Goal: Task Accomplishment & Management: Complete application form

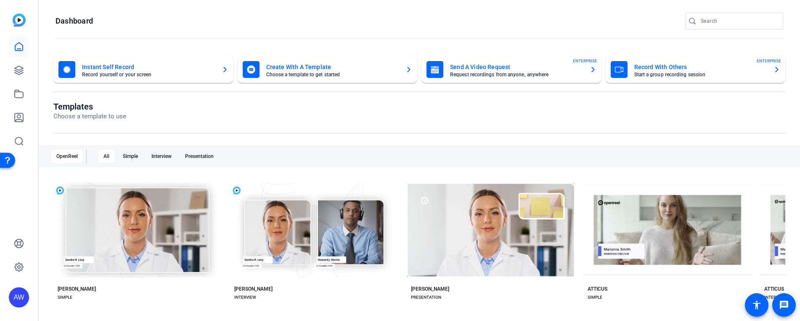
click at [186, 18] on openreel-page-title "Dashboard" at bounding box center [420, 21] width 728 height 17
click at [16, 75] on icon at bounding box center [19, 70] width 10 height 10
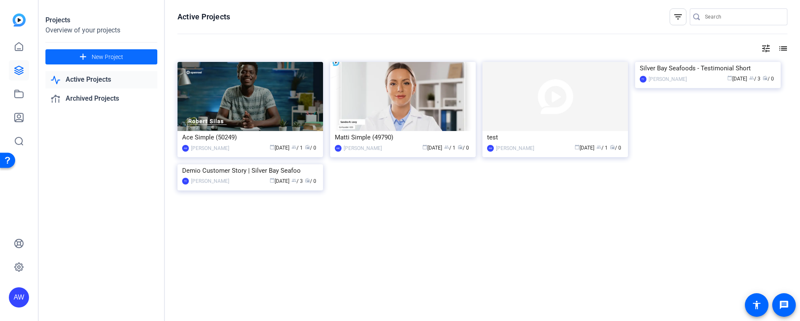
click at [111, 57] on span "New Project" at bounding box center [108, 57] width 32 height 9
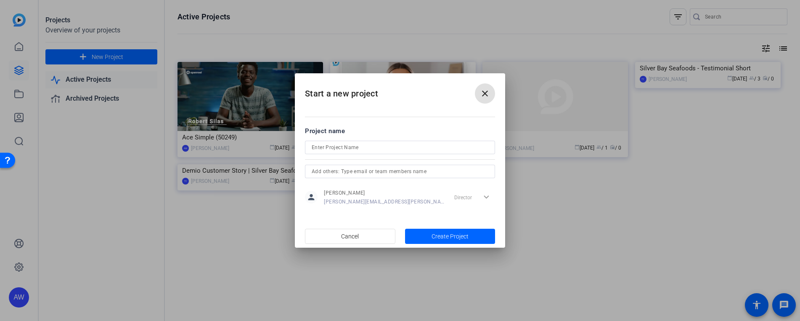
click at [315, 145] on input at bounding box center [400, 147] width 177 height 10
type input "Exactimo Testimonial"
click at [384, 171] on input "text" at bounding box center [400, 171] width 177 height 10
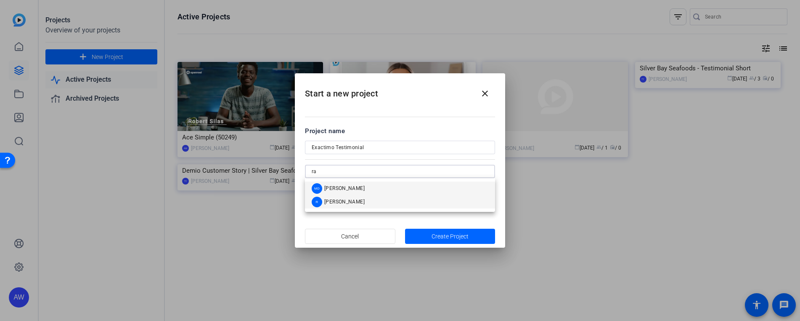
type input "ra"
click at [345, 201] on mat-option "R Rachel" at bounding box center [400, 201] width 190 height 13
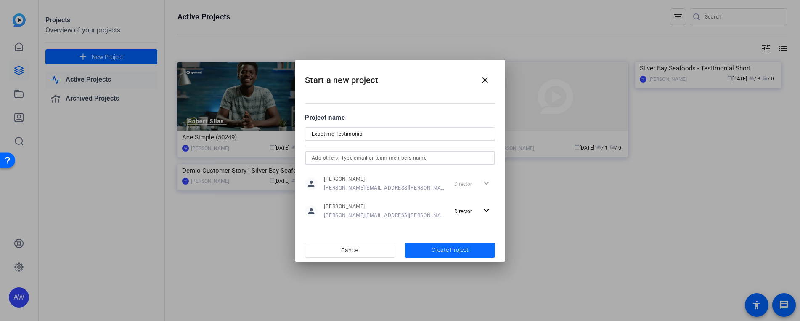
click at [452, 251] on span "Create Project" at bounding box center [450, 249] width 37 height 9
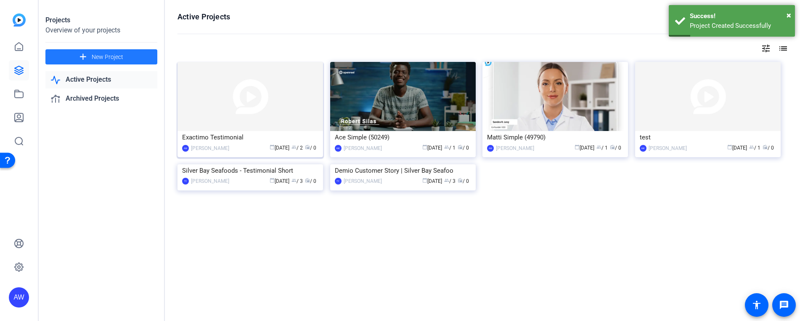
click at [260, 91] on img at bounding box center [251, 96] width 146 height 69
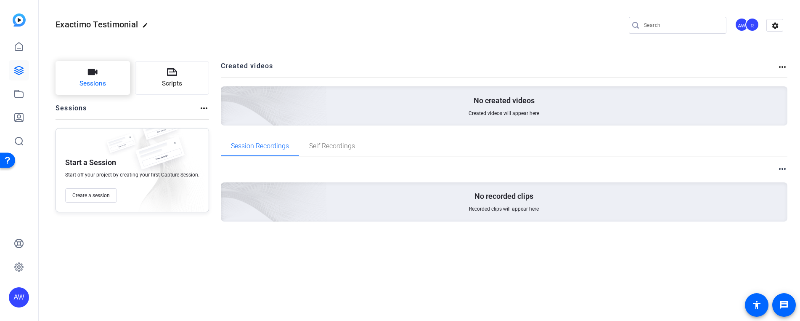
click at [100, 79] on span "Sessions" at bounding box center [93, 84] width 27 height 10
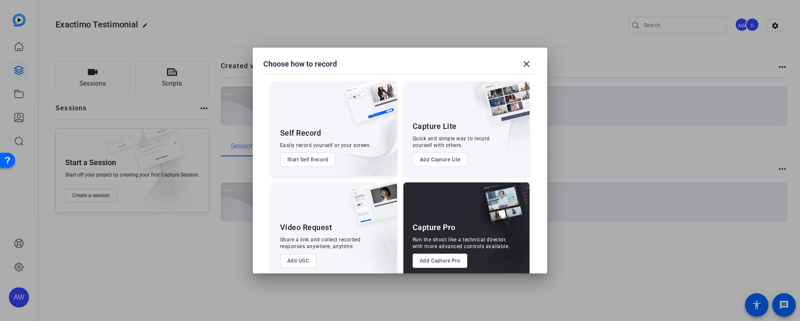
click at [303, 261] on button "Add UGC" at bounding box center [298, 260] width 37 height 14
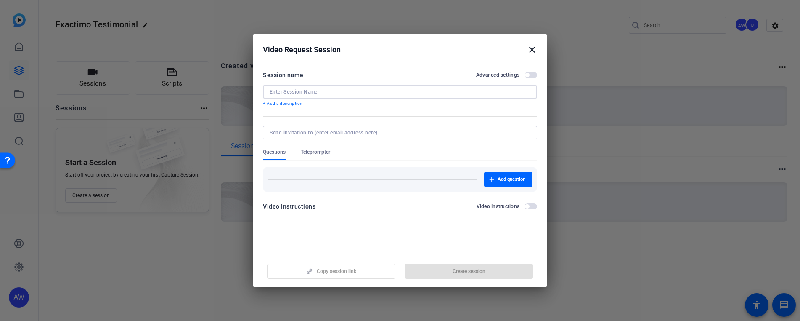
click at [282, 92] on input at bounding box center [400, 91] width 261 height 7
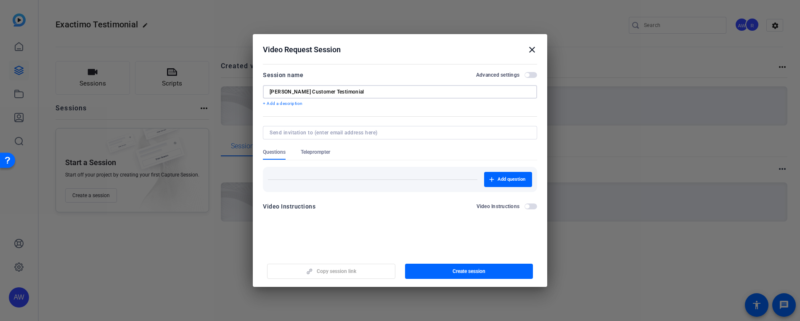
type input "[PERSON_NAME] Customer Testimonial"
click at [302, 131] on input at bounding box center [398, 132] width 257 height 7
click at [294, 149] on div "Questions" at bounding box center [282, 153] width 38 height 11
click at [499, 176] on span "Add question" at bounding box center [512, 179] width 28 height 7
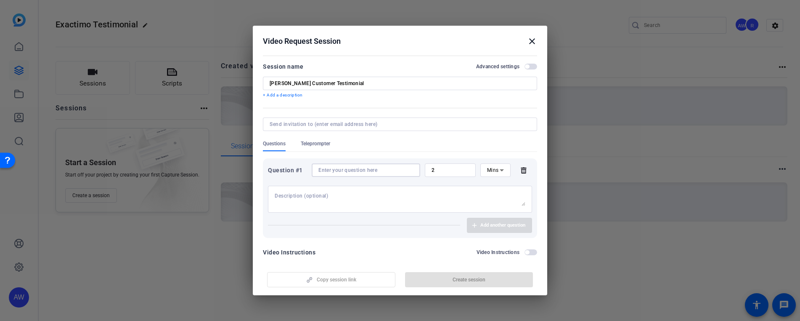
click at [333, 171] on input at bounding box center [365, 170] width 95 height 7
click at [445, 171] on input "2" at bounding box center [450, 170] width 37 height 7
click at [487, 169] on span "Mins" at bounding box center [493, 170] width 12 height 6
click at [487, 169] on div at bounding box center [400, 160] width 800 height 321
click at [444, 172] on input "2" at bounding box center [450, 170] width 37 height 7
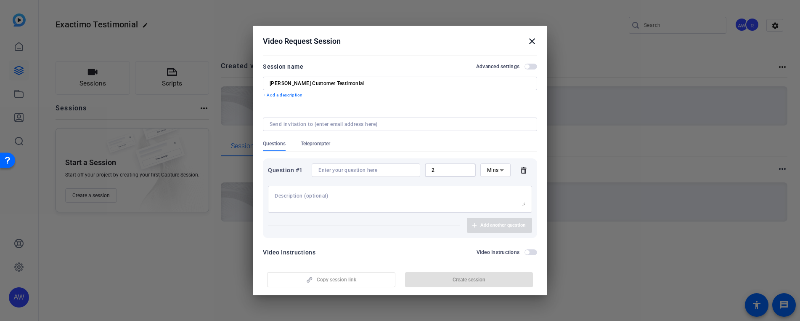
scroll to position [10, 0]
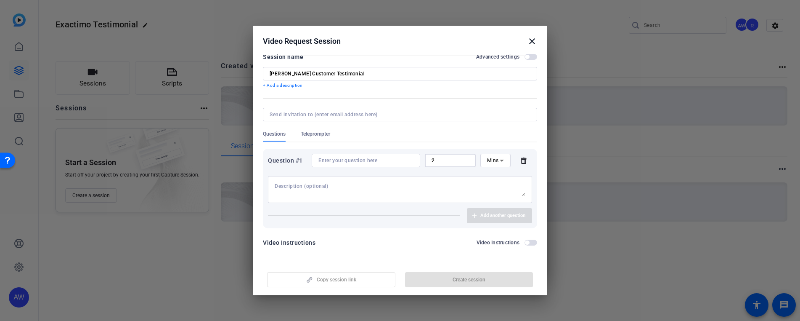
click at [348, 151] on div "Question #1 2 Mins Add another question" at bounding box center [400, 188] width 274 height 80
click at [357, 161] on input at bounding box center [365, 160] width 95 height 7
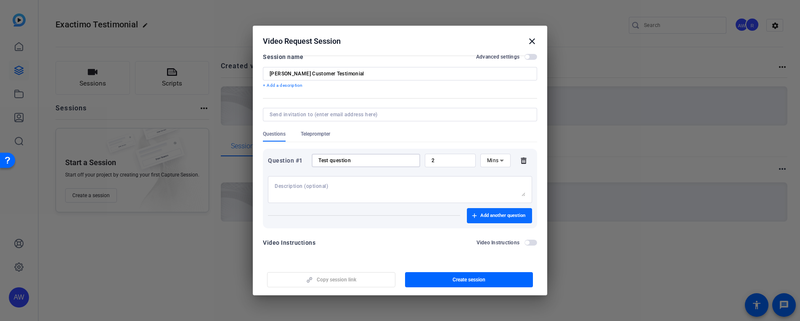
type input "Test question"
click at [491, 216] on span "Add another question" at bounding box center [502, 215] width 45 height 7
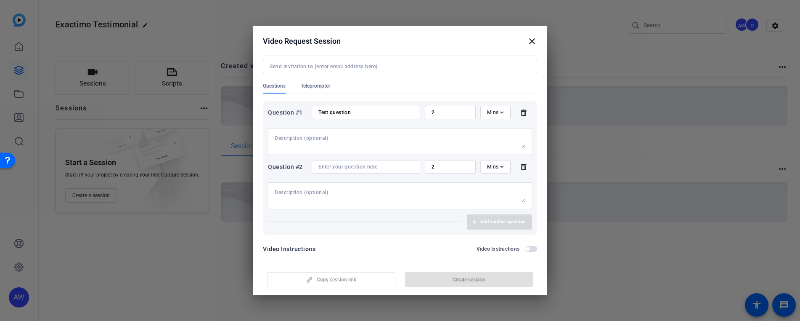
scroll to position [64, 0]
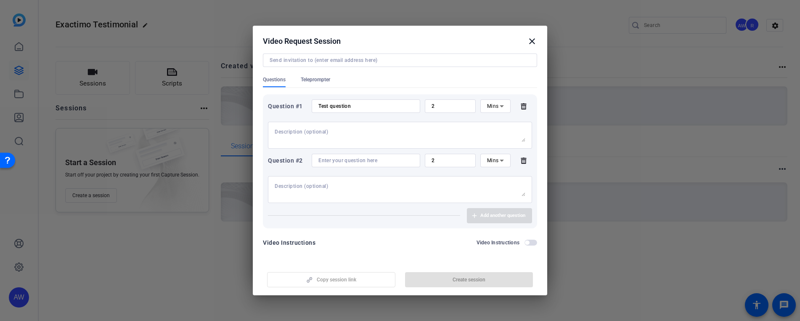
click at [325, 196] on div at bounding box center [400, 189] width 251 height 27
click at [325, 188] on textarea at bounding box center [400, 189] width 251 height 13
click at [326, 175] on div at bounding box center [400, 187] width 264 height 31
click at [337, 160] on input at bounding box center [365, 160] width 95 height 7
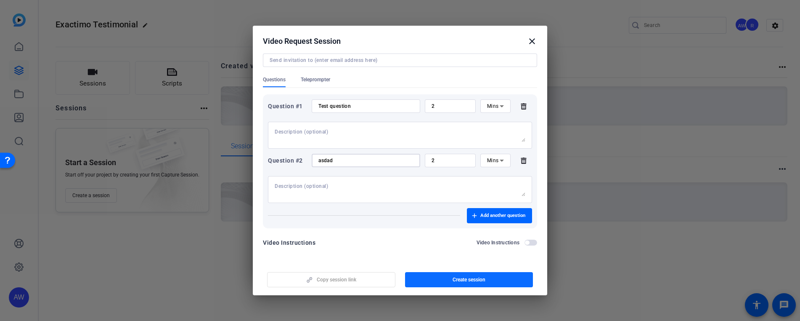
type input "asdad"
click at [475, 280] on span "Create session" at bounding box center [469, 279] width 33 height 7
click at [320, 281] on span "Copy session link" at bounding box center [337, 279] width 40 height 7
click at [382, 42] on div "Video Request Session close" at bounding box center [400, 41] width 274 height 10
click at [532, 39] on mat-icon "close" at bounding box center [532, 41] width 10 height 10
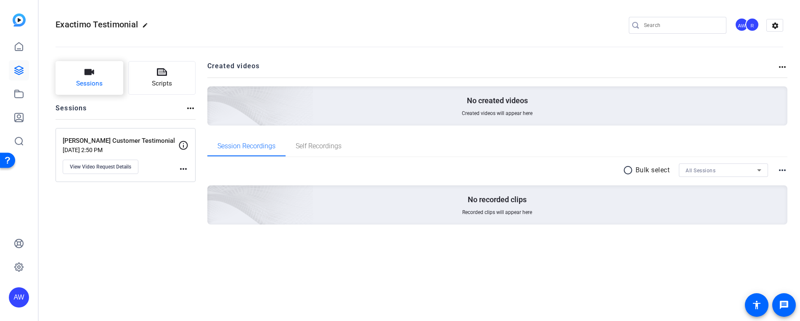
click at [91, 85] on span "Sessions" at bounding box center [89, 84] width 27 height 10
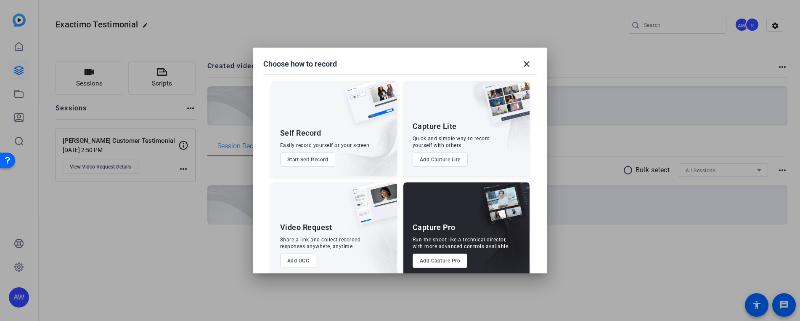
click at [302, 260] on button "Add UGC" at bounding box center [298, 260] width 37 height 14
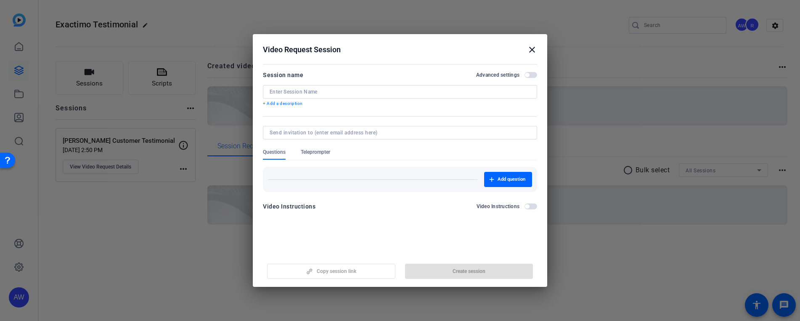
click at [534, 48] on mat-icon "close" at bounding box center [532, 50] width 10 height 10
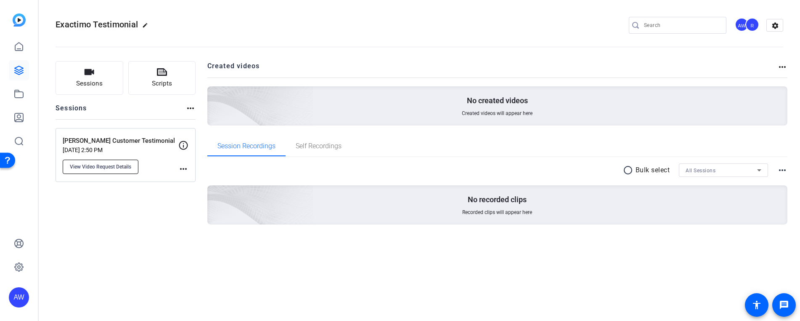
click at [119, 166] on span "View Video Request Details" at bounding box center [100, 166] width 61 height 7
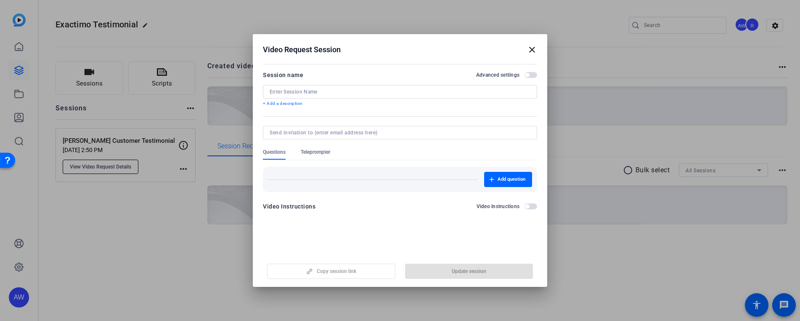
type input "[PERSON_NAME] Customer Testimonial"
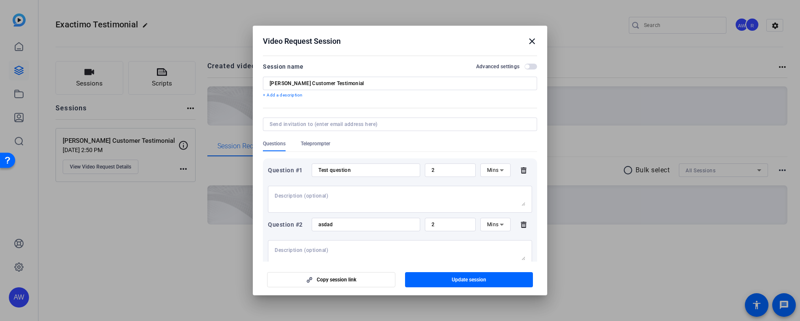
click at [519, 226] on icon at bounding box center [523, 224] width 17 height 7
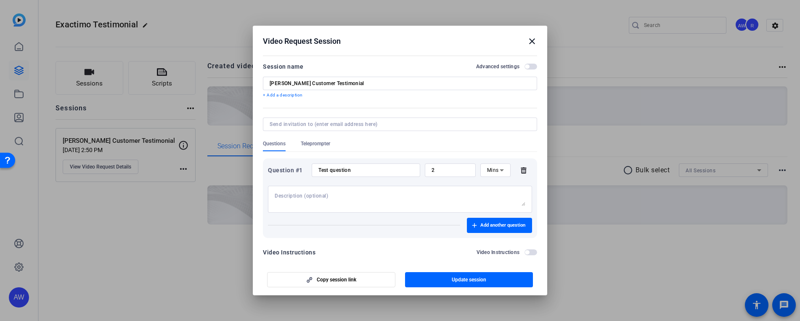
click at [521, 171] on icon at bounding box center [523, 170] width 5 height 6
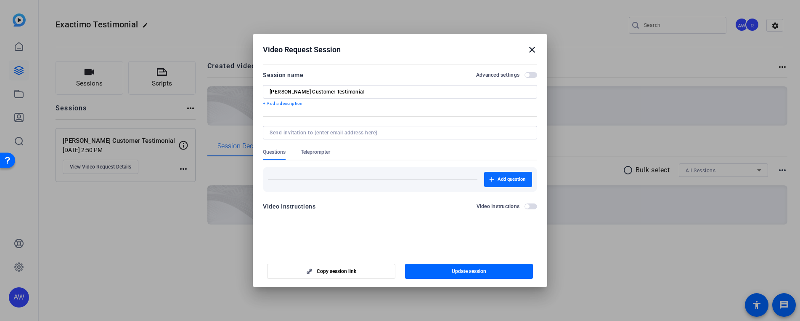
click at [514, 181] on span "Add question" at bounding box center [512, 179] width 28 height 7
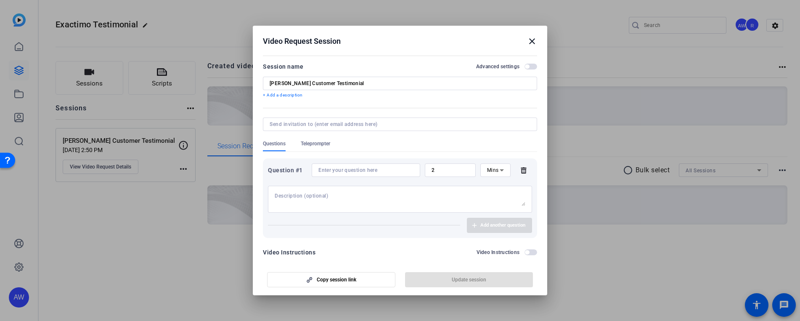
click at [532, 40] on mat-icon "close" at bounding box center [532, 41] width 10 height 10
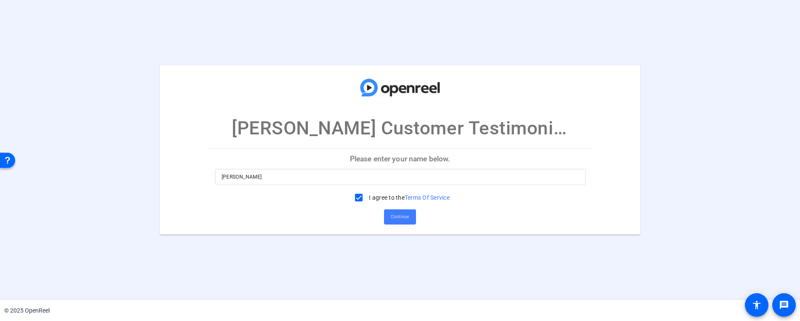
click at [401, 218] on span "Continue" at bounding box center [400, 216] width 19 height 13
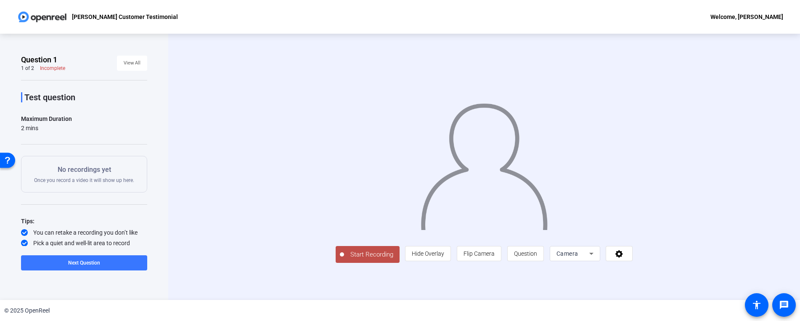
scroll to position [12, 0]
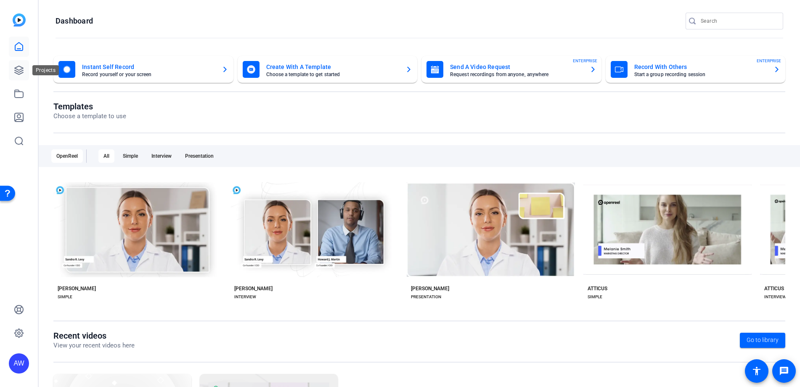
click at [15, 74] on icon at bounding box center [19, 70] width 10 height 10
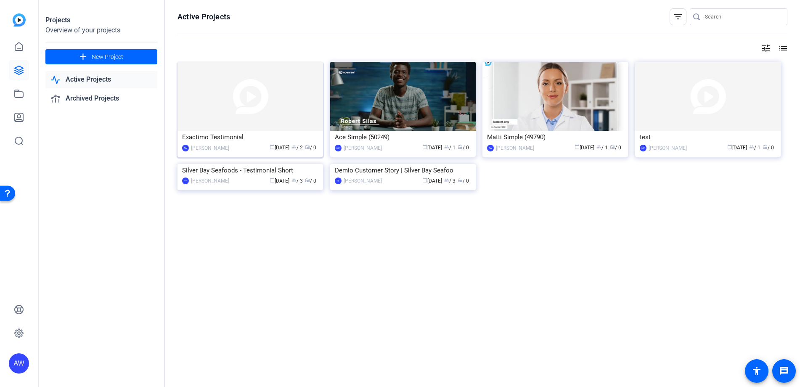
click at [238, 102] on img at bounding box center [251, 96] width 146 height 69
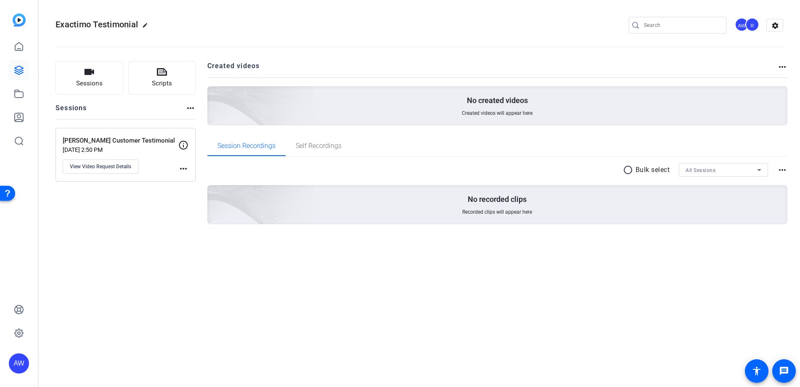
click at [130, 143] on p "[PERSON_NAME] Customer Testimonial" at bounding box center [121, 141] width 116 height 10
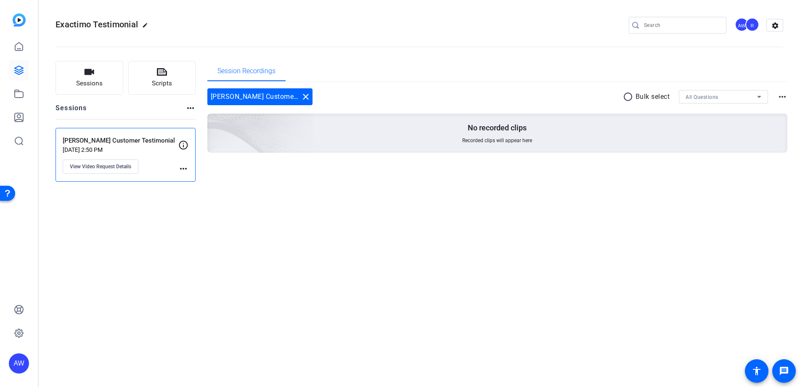
click at [133, 138] on p "[PERSON_NAME] Customer Testimonial" at bounding box center [121, 141] width 116 height 10
click at [182, 166] on mat-icon "more_horiz" at bounding box center [183, 169] width 10 height 10
click at [186, 147] on div at bounding box center [400, 193] width 800 height 387
click at [184, 146] on icon at bounding box center [183, 145] width 10 height 10
click at [104, 141] on p "[PERSON_NAME] Customer Testimonial" at bounding box center [121, 141] width 116 height 10
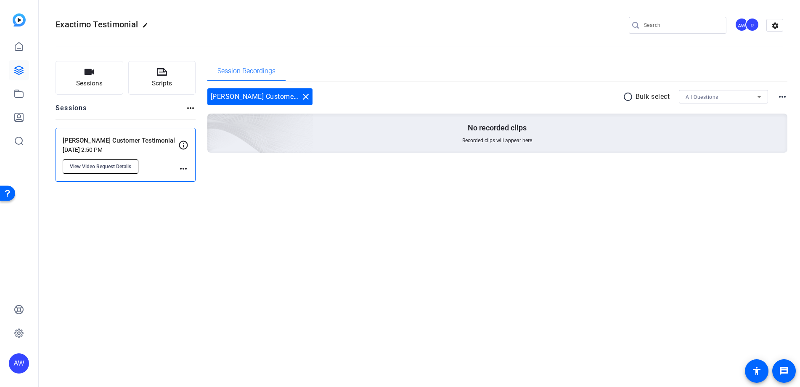
click at [101, 167] on span "View Video Request Details" at bounding box center [100, 166] width 61 height 7
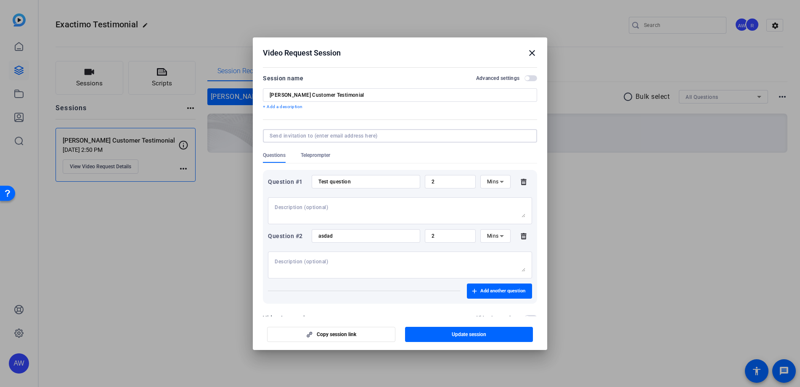
click at [383, 133] on input at bounding box center [398, 136] width 257 height 7
click at [413, 147] on div at bounding box center [400, 147] width 274 height 9
click at [392, 182] on input "Test question" at bounding box center [365, 181] width 95 height 7
click at [458, 183] on input "2" at bounding box center [450, 181] width 37 height 7
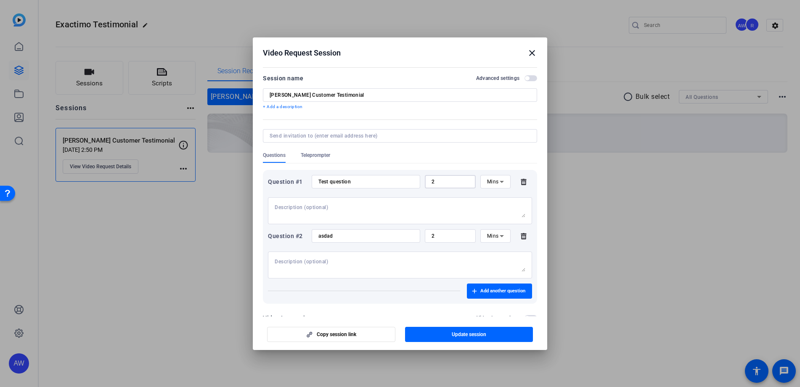
drag, startPoint x: 436, startPoint y: 180, endPoint x: 412, endPoint y: 180, distance: 24.0
click at [412, 180] on div "Question #1 Test question 2 Mins" at bounding box center [400, 181] width 264 height 13
type input "3"
click at [363, 206] on textarea at bounding box center [400, 210] width 251 height 13
click at [366, 184] on input "Test question" at bounding box center [365, 181] width 95 height 7
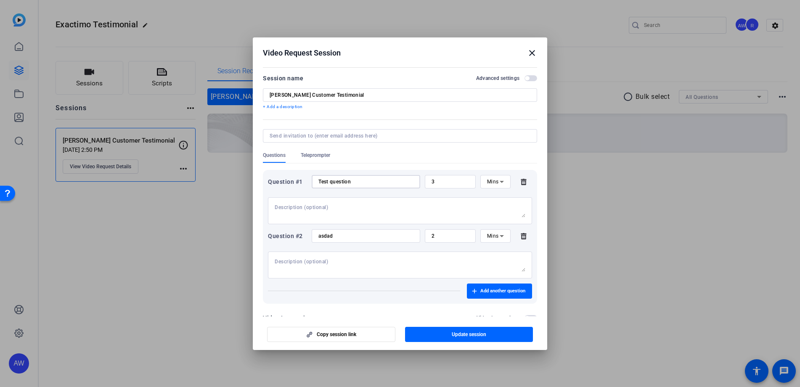
drag, startPoint x: 366, startPoint y: 183, endPoint x: 304, endPoint y: 182, distance: 61.4
click at [304, 182] on div "Question #1 Test question 3 Mins" at bounding box center [400, 181] width 264 height 13
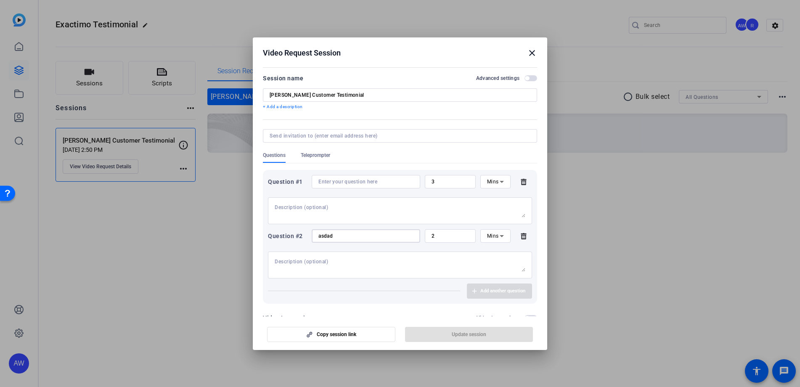
drag, startPoint x: 347, startPoint y: 234, endPoint x: 309, endPoint y: 235, distance: 38.3
click at [309, 236] on div "Question #2 asdad 2 Mins" at bounding box center [400, 235] width 264 height 13
click at [303, 206] on textarea at bounding box center [400, 210] width 251 height 13
type textarea "Exactimo History"
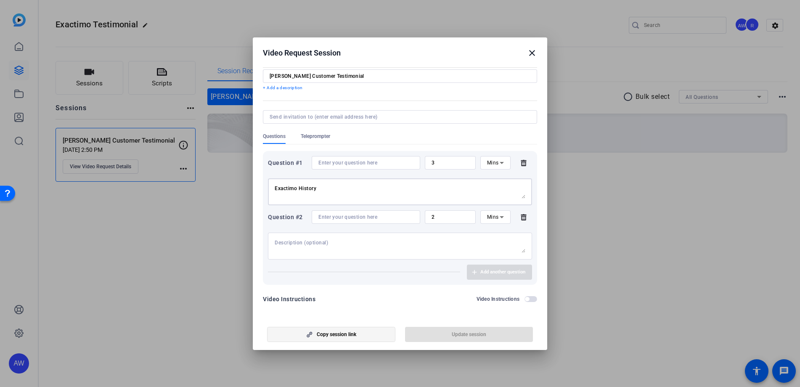
scroll to position [21, 0]
click at [337, 337] on span "Copy session link" at bounding box center [337, 334] width 40 height 7
click at [402, 117] on input at bounding box center [398, 114] width 257 height 7
click at [419, 97] on form "Session name Advanced settings [PERSON_NAME] Customer Testimonial + Add a descr…" at bounding box center [400, 179] width 274 height 255
click at [447, 90] on form "Session name Advanced settings [PERSON_NAME] Customer Testimonial + Add a descr…" at bounding box center [400, 179] width 274 height 255
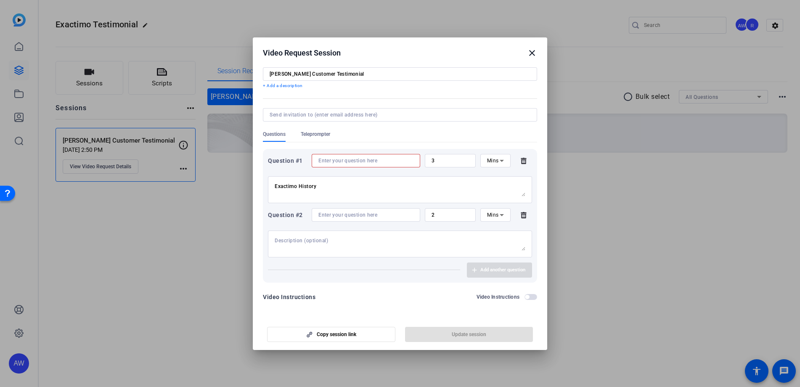
click at [380, 161] on input at bounding box center [365, 160] width 95 height 7
click at [434, 217] on input "2" at bounding box center [450, 215] width 37 height 7
drag, startPoint x: 434, startPoint y: 216, endPoint x: 425, endPoint y: 213, distance: 9.3
click at [426, 214] on div "2" at bounding box center [450, 214] width 51 height 13
type input "3"
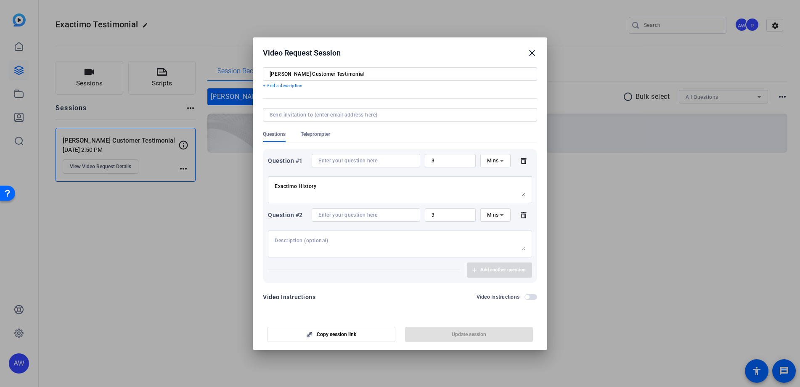
click at [409, 233] on div at bounding box center [400, 244] width 251 height 27
click at [393, 185] on textarea "Exactimo History" at bounding box center [400, 189] width 251 height 13
click at [396, 163] on input at bounding box center [365, 160] width 95 height 7
click at [325, 136] on span "Teleprompter" at bounding box center [315, 134] width 29 height 7
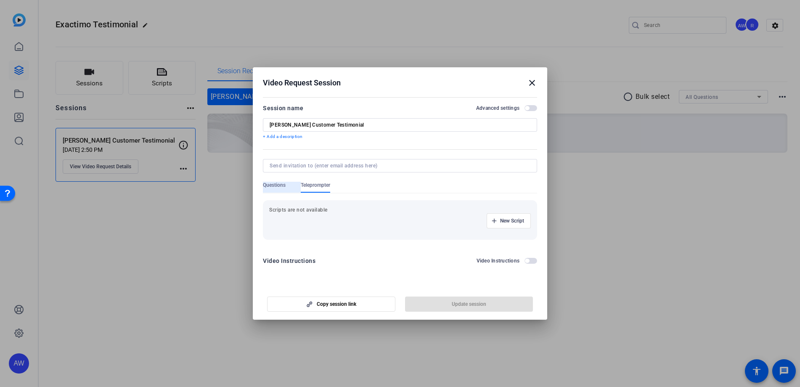
click at [274, 186] on span "Questions" at bounding box center [274, 185] width 23 height 7
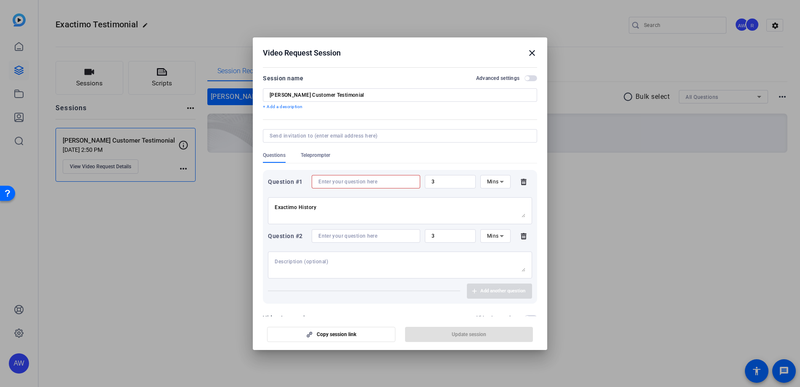
click at [342, 182] on input at bounding box center [365, 181] width 95 height 7
type input "W"
type input "What is your name and title at Exactimo"
click at [367, 237] on input at bounding box center [365, 236] width 95 height 7
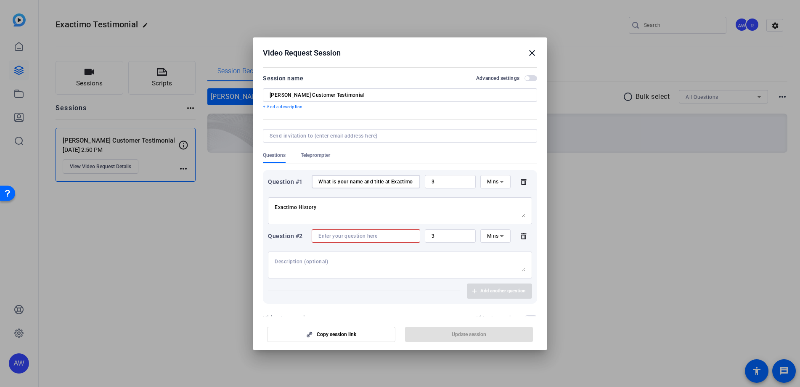
scroll to position [0, 0]
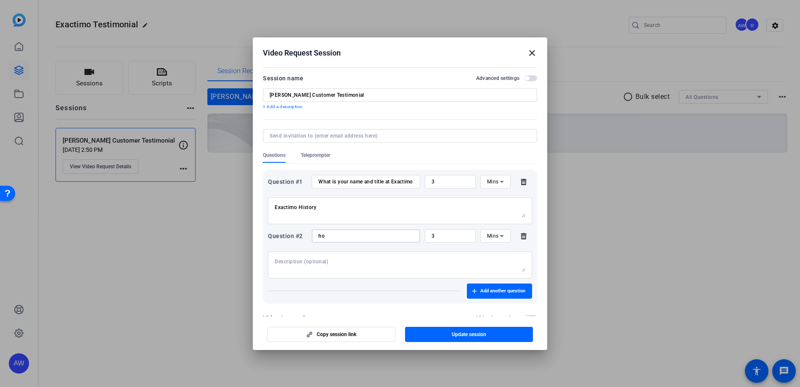
type input "h"
type input "How long has Exactimo been in business?"
click at [408, 178] on input "What is your name and title at Exactimo" at bounding box center [365, 181] width 95 height 7
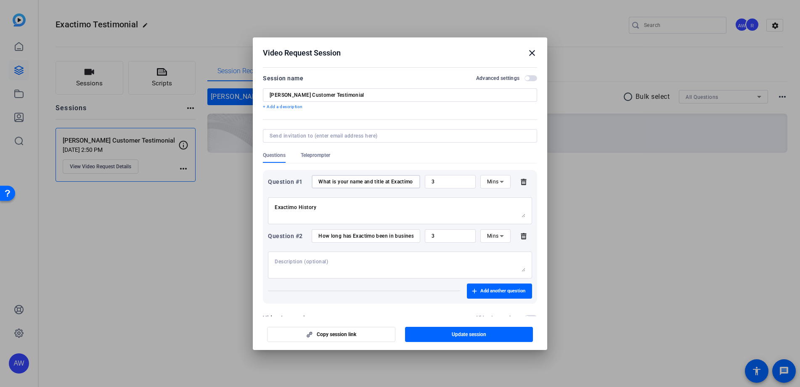
click at [398, 179] on input "What is your name and title at Exactimo" at bounding box center [365, 181] width 95 height 7
type input "What is your name and title at Exactimo?"
click at [339, 259] on textarea at bounding box center [400, 264] width 251 height 13
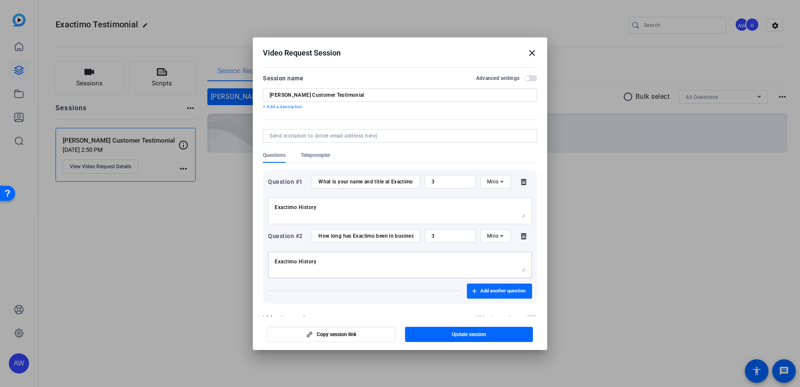
type textarea "Exactimo History"
click at [497, 293] on span "Add another question" at bounding box center [502, 291] width 45 height 7
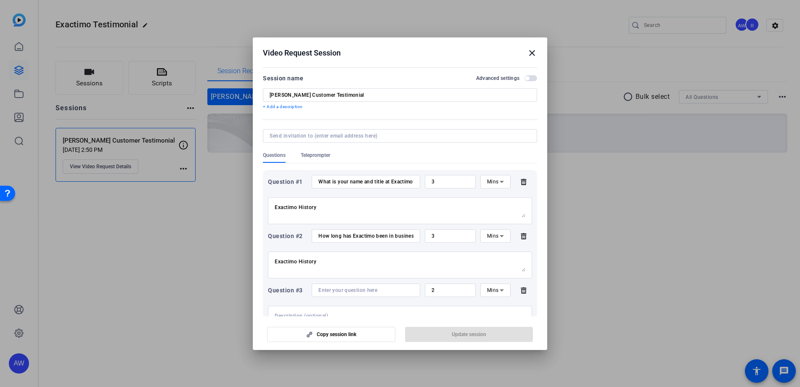
click at [356, 290] on input at bounding box center [365, 290] width 95 height 7
type input "How many employees does Exactimo have?"
click at [359, 309] on div at bounding box center [400, 319] width 251 height 27
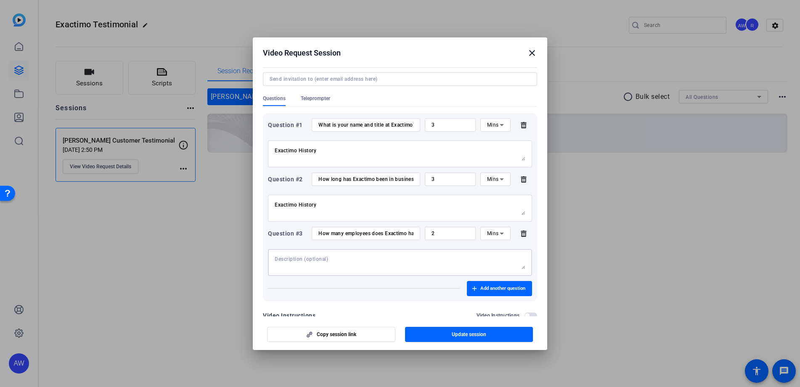
scroll to position [75, 0]
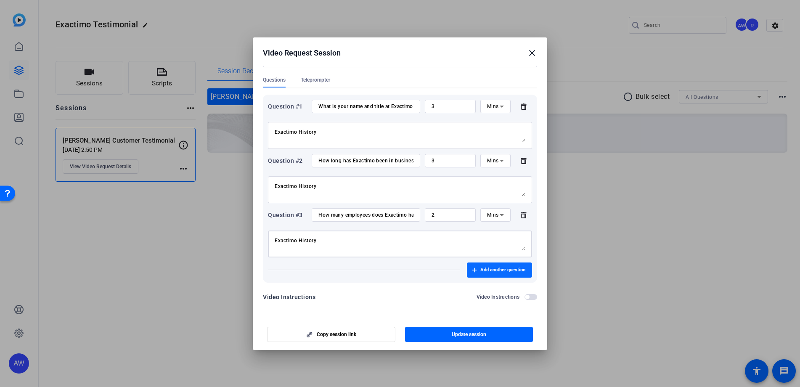
type textarea "Exactimo History"
click at [489, 272] on span "Add another question" at bounding box center [502, 270] width 45 height 7
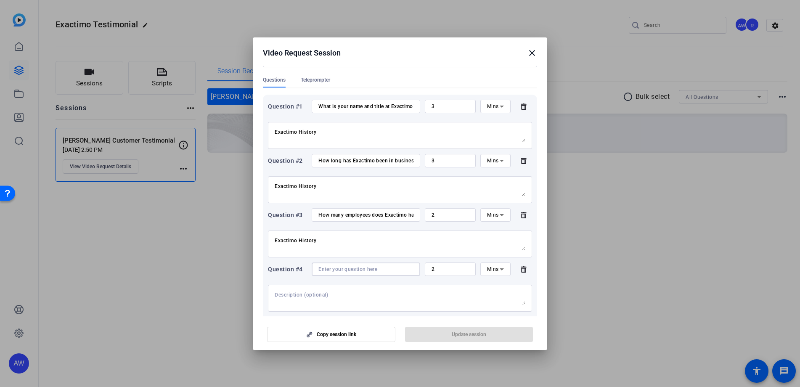
click at [369, 270] on input at bounding box center [365, 269] width 95 height 7
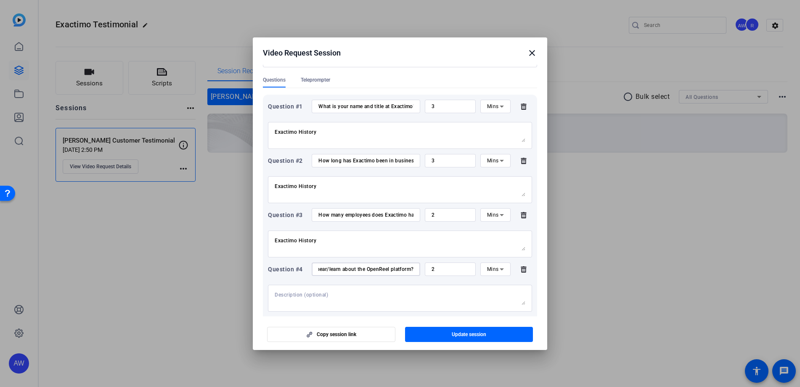
scroll to position [0, 37]
type input "How did you hear/learn about the OpenReel platform?"
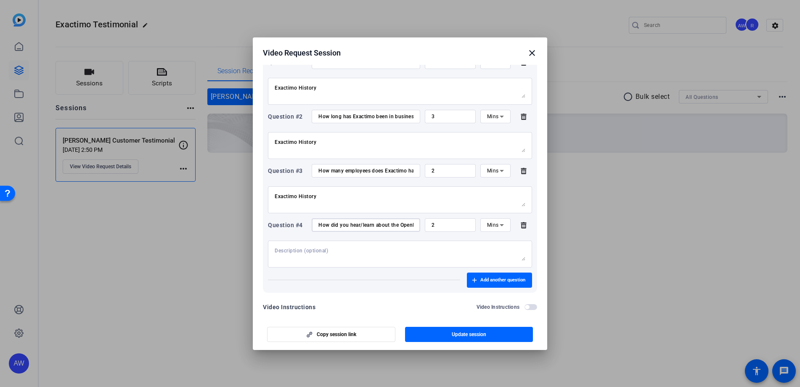
scroll to position [130, 0]
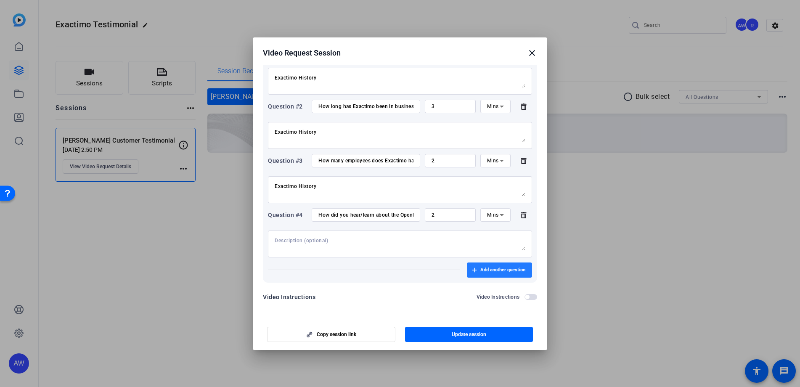
click at [491, 267] on span "Add another question" at bounding box center [502, 270] width 45 height 7
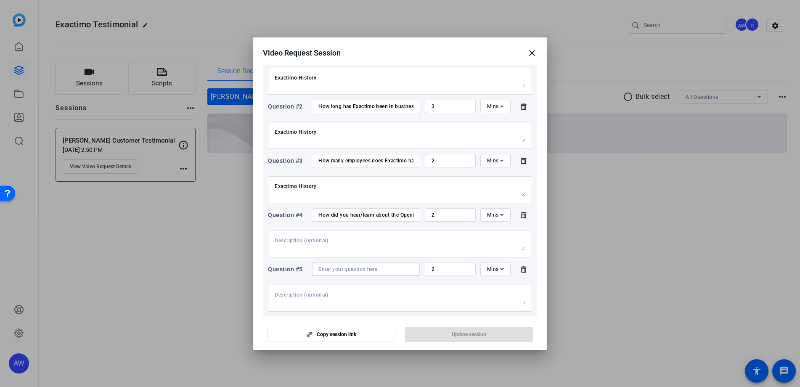
click at [330, 269] on input at bounding box center [365, 269] width 95 height 7
click at [278, 272] on div "Question #5" at bounding box center [287, 269] width 39 height 10
click at [334, 269] on input at bounding box center [365, 269] width 95 height 7
paste input "What industries do you work with/in at [GEOGRAPHIC_DATA]?"
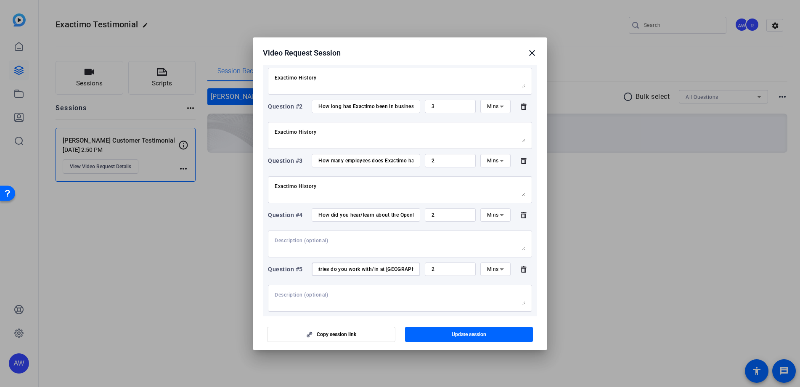
type input "What industries do you work with/in at [GEOGRAPHIC_DATA]?"
click at [460, 268] on input "2" at bounding box center [450, 269] width 37 height 7
click at [368, 294] on textarea at bounding box center [400, 298] width 251 height 13
click at [331, 240] on textarea at bounding box center [400, 243] width 251 height 13
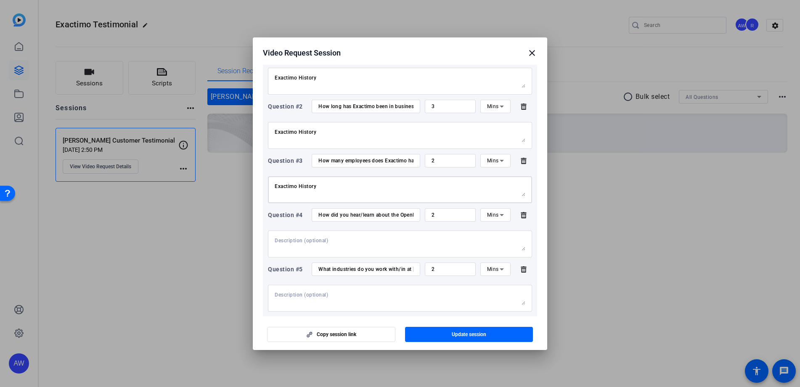
drag, startPoint x: 324, startPoint y: 184, endPoint x: 260, endPoint y: 188, distance: 64.4
click at [261, 186] on mat-dialog-content "Session name Advanced settings [PERSON_NAME] Customer Testimonial + Add a descr…" at bounding box center [400, 191] width 294 height 252
click at [315, 242] on textarea at bounding box center [400, 243] width 251 height 13
paste textarea "Exactimo History"
type textarea "Exactimo History"
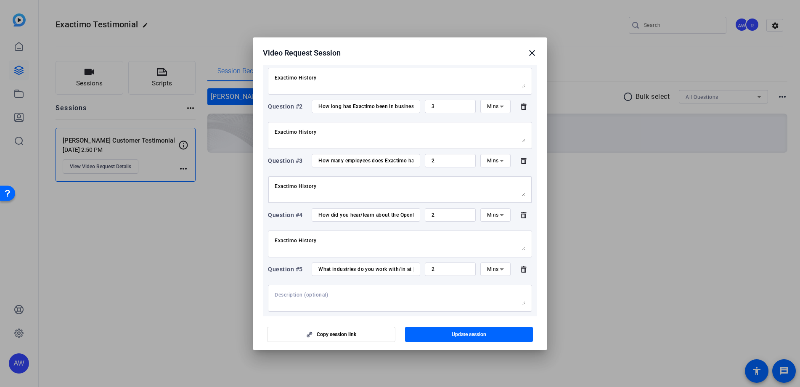
drag, startPoint x: 303, startPoint y: 186, endPoint x: 269, endPoint y: 182, distance: 34.3
click at [269, 182] on div "Exactimo History" at bounding box center [400, 189] width 264 height 27
click at [298, 297] on textarea at bounding box center [400, 298] width 251 height 13
paste textarea "Exactimo History"
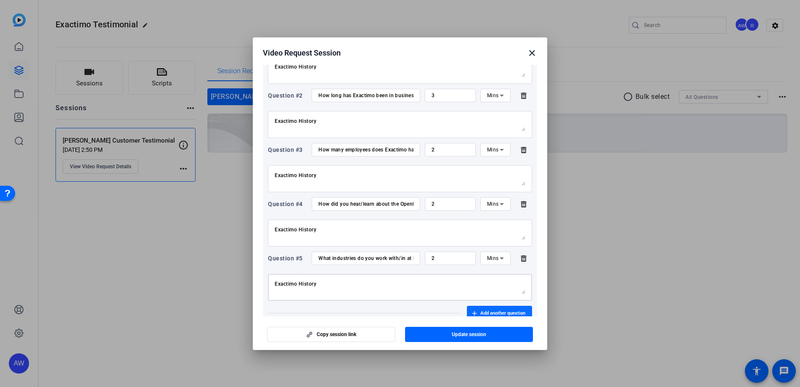
scroll to position [184, 0]
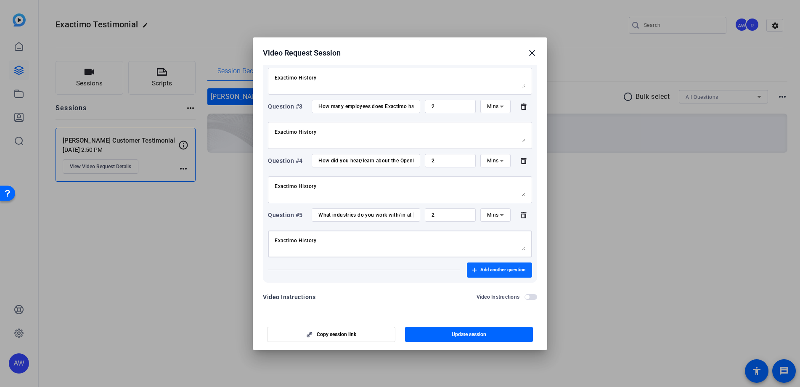
type textarea "Exactimo History"
click at [486, 269] on span "Add another question" at bounding box center [502, 270] width 45 height 7
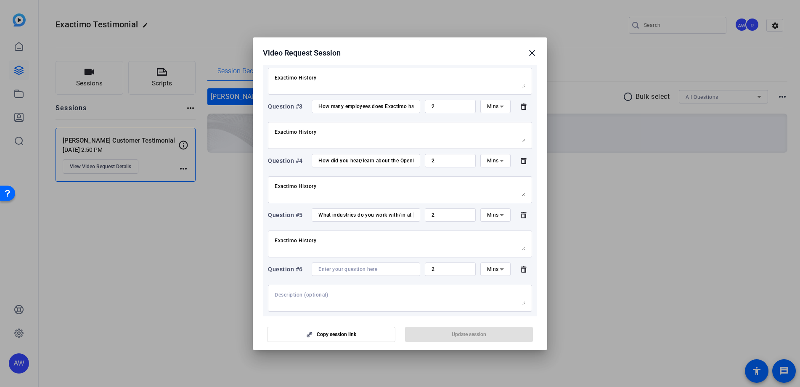
click at [340, 270] on input at bounding box center [365, 269] width 95 height 7
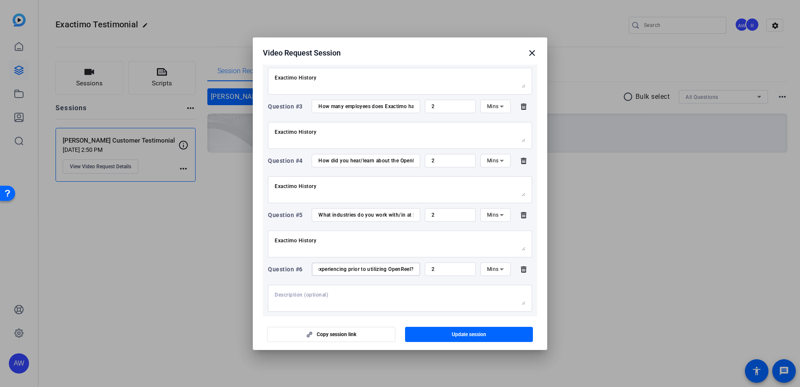
scroll to position [0, 87]
type input "What challenges/issues were you experiencing prior to utilizing OpenReel?"
click at [327, 298] on textarea at bounding box center [400, 298] width 251 height 13
drag, startPoint x: 305, startPoint y: 294, endPoint x: 307, endPoint y: 298, distance: 4.3
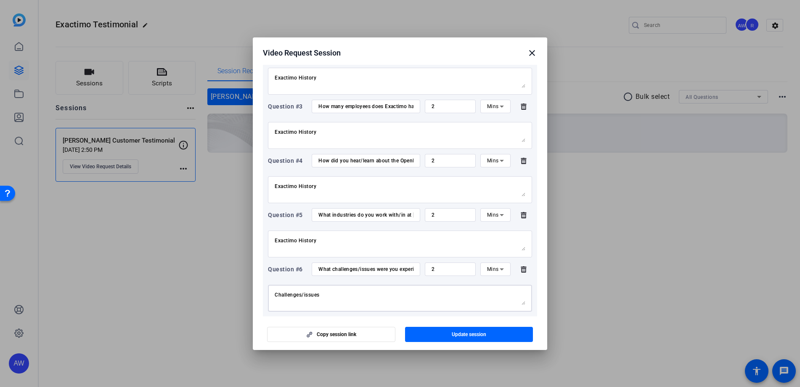
click at [305, 295] on textarea "Challenges/issues" at bounding box center [400, 298] width 251 height 13
type textarea "Challenges/Issues"
click at [445, 269] on input "2" at bounding box center [450, 269] width 37 height 7
click at [407, 292] on textarea "Challenges/Issues" at bounding box center [400, 298] width 251 height 13
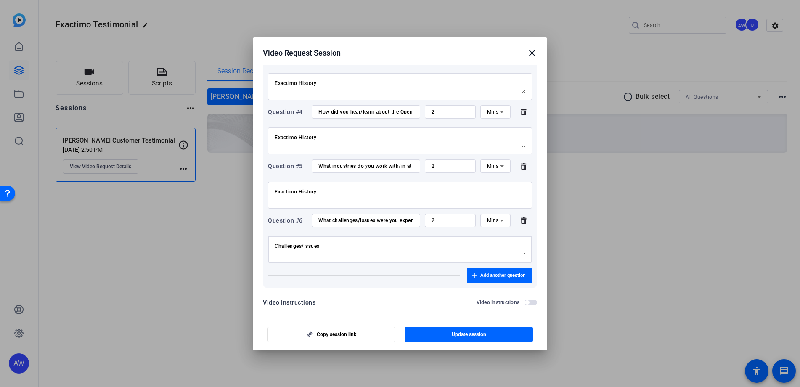
scroll to position [238, 0]
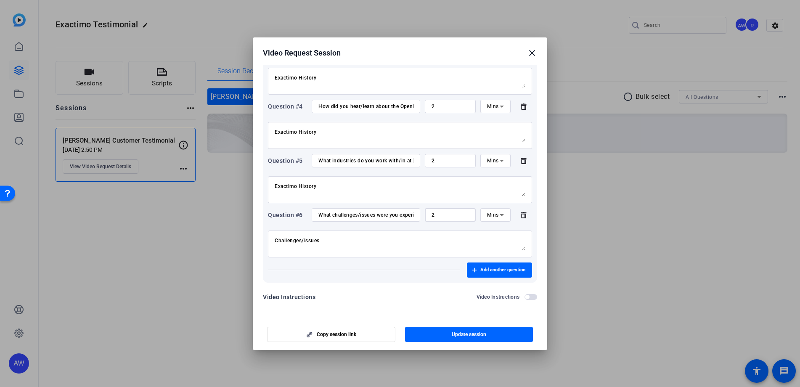
drag, startPoint x: 437, startPoint y: 213, endPoint x: 426, endPoint y: 214, distance: 10.6
click at [426, 214] on div "2" at bounding box center [450, 214] width 51 height 13
type input "3"
click at [440, 237] on textarea "Challenges/Issues" at bounding box center [400, 243] width 251 height 13
click at [496, 271] on span "Add another question" at bounding box center [502, 270] width 45 height 7
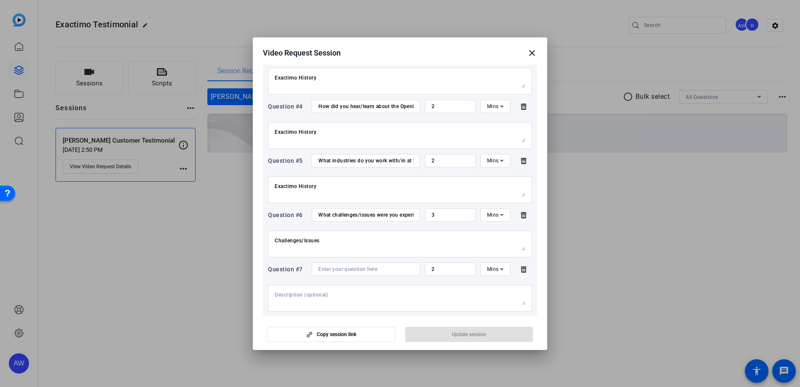
click at [332, 272] on input at bounding box center [365, 269] width 95 height 7
paste input "-What tools did you use previously, before OpenReel?"
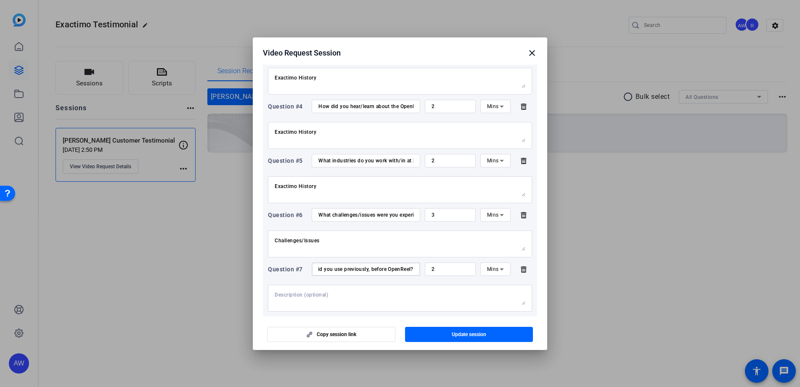
type input "-What tools did you use previously, before OpenReel?"
click at [337, 289] on div at bounding box center [400, 298] width 251 height 27
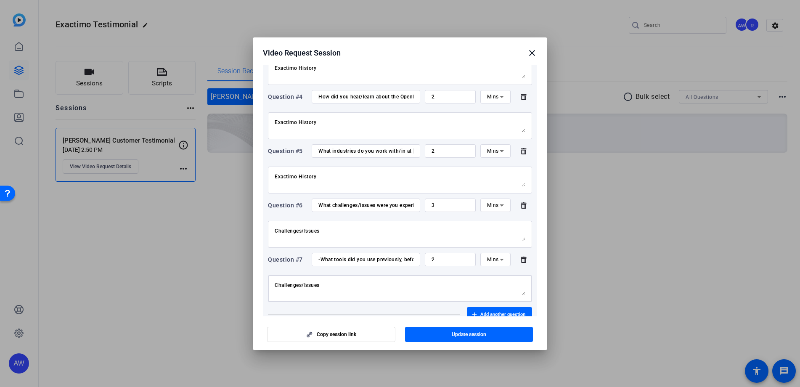
scroll to position [292, 0]
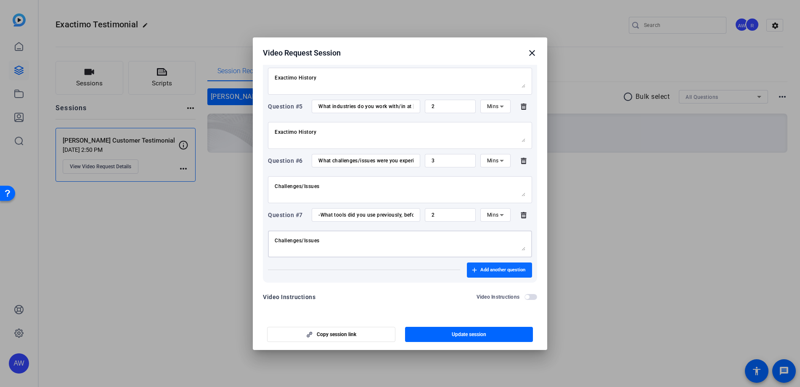
type textarea "Challenges/Issues"
click at [485, 267] on span "Add another question" at bounding box center [502, 270] width 45 height 7
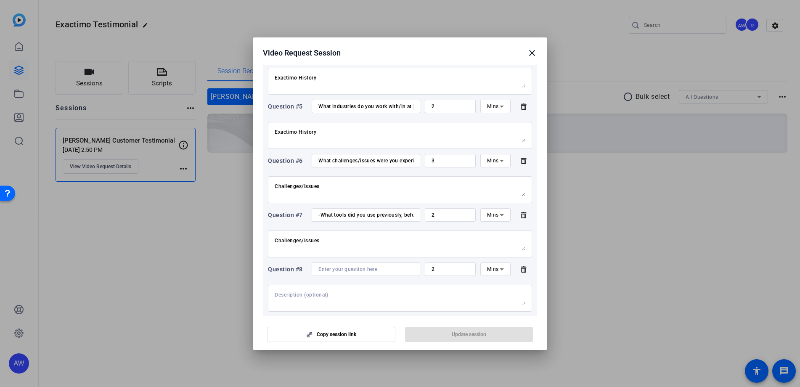
click at [310, 298] on textarea at bounding box center [400, 298] width 251 height 13
type textarea "The Solution"
click at [323, 293] on textarea "The Solution" at bounding box center [400, 298] width 251 height 13
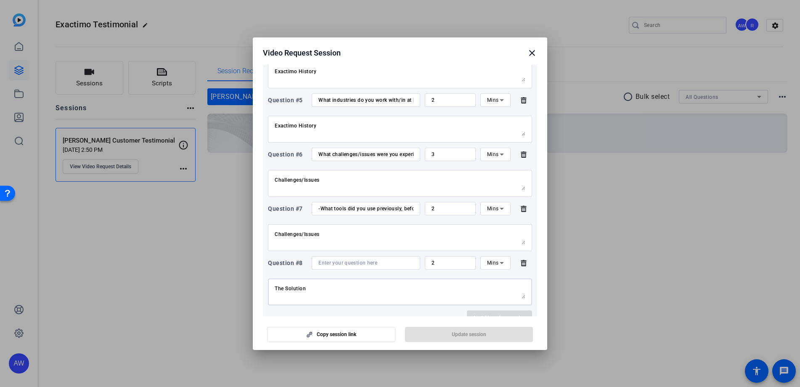
scroll to position [347, 0]
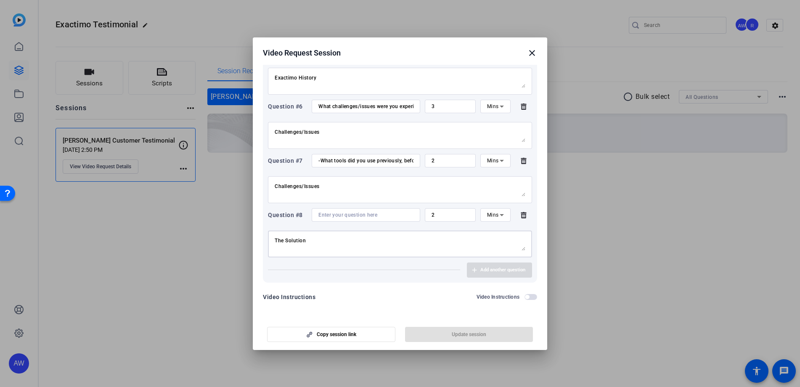
click at [348, 217] on input at bounding box center [365, 215] width 95 height 7
paste input "How has OpenReel helped you fix those previous issues/ hurdles?"
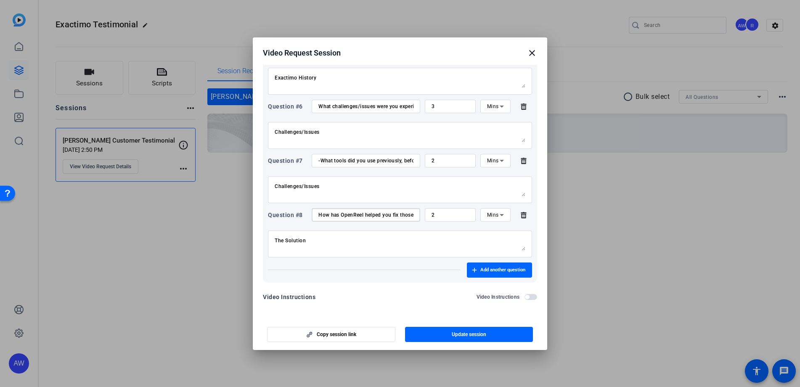
scroll to position [0, 68]
type input "How has OpenReel helped you fix those previous issues/ hurdles?"
drag, startPoint x: 446, startPoint y: 212, endPoint x: 424, endPoint y: 213, distance: 21.5
click at [425, 213] on div "2" at bounding box center [450, 214] width 51 height 13
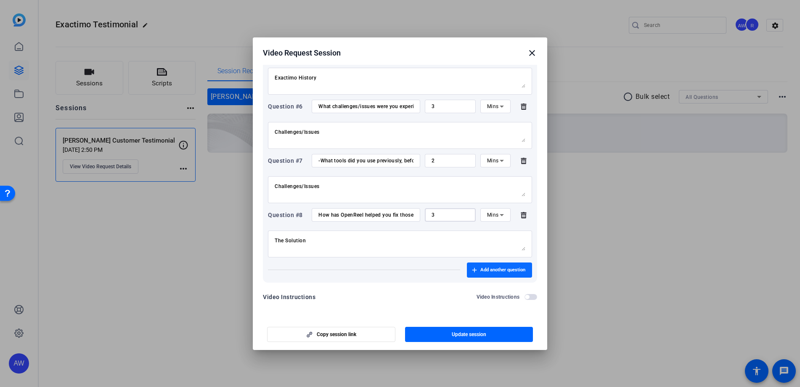
type input "3"
click at [496, 270] on span "Add another question" at bounding box center [502, 270] width 45 height 7
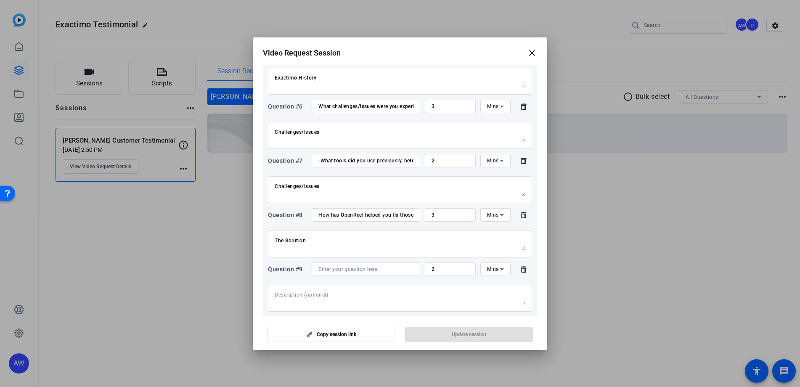
click at [342, 270] on input at bounding box center [365, 269] width 95 height 7
paste input "How have the results of using the OpenReel platform made an impact at [GEOGRAPH…"
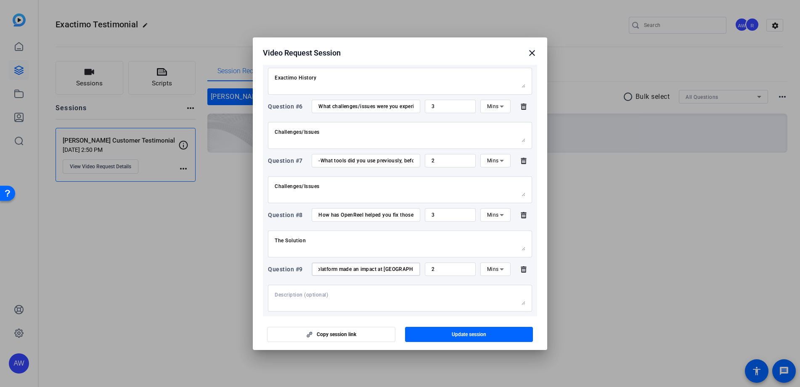
type input "How have the results of using the OpenReel platform made an impact at [GEOGRAPH…"
drag, startPoint x: 429, startPoint y: 269, endPoint x: 423, endPoint y: 268, distance: 5.9
click at [425, 268] on div "2" at bounding box center [450, 268] width 51 height 13
click at [333, 294] on textarea at bounding box center [400, 298] width 251 height 13
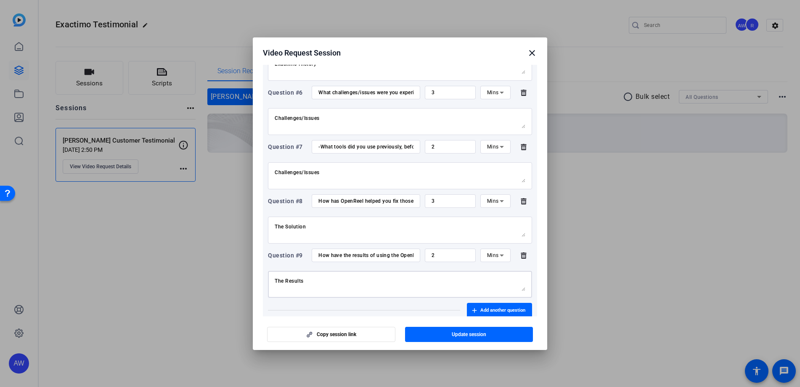
scroll to position [401, 0]
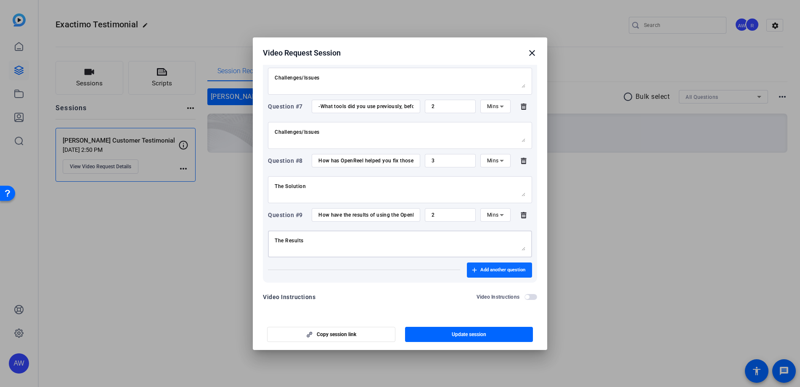
type textarea "The Results"
click at [501, 264] on span "button" at bounding box center [499, 270] width 65 height 20
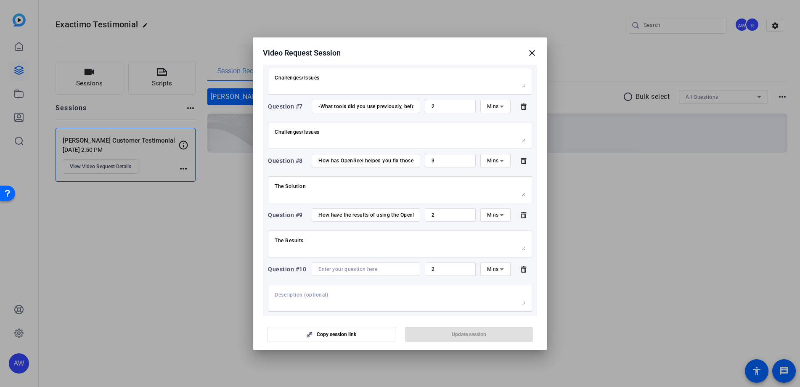
click at [318, 296] on textarea at bounding box center [400, 298] width 251 height 13
type textarea "Additional questions"
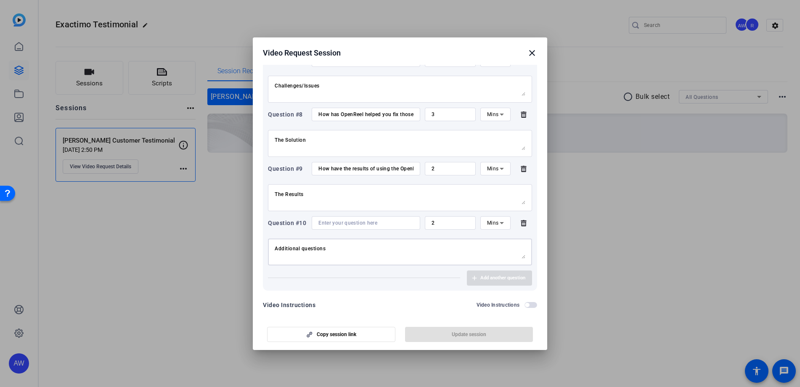
scroll to position [455, 0]
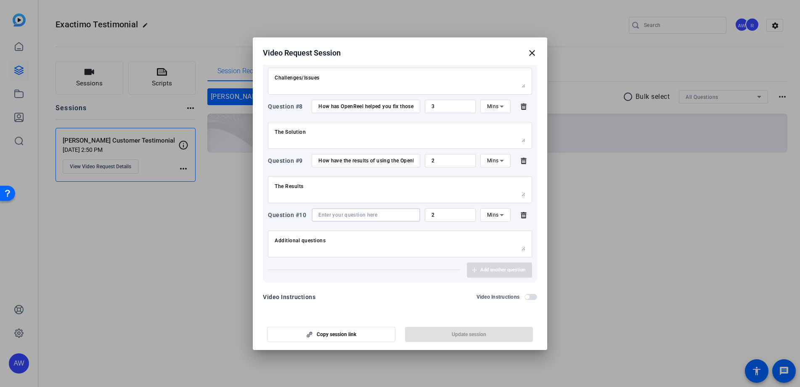
click at [366, 215] on input at bounding box center [365, 215] width 95 height 7
paste input "-How was the onboarding process and training process for using OpenReel?"
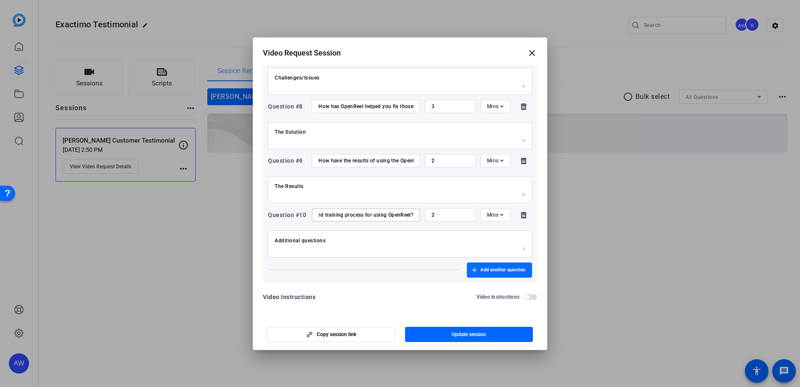
scroll to position [0, 0]
click at [495, 273] on span "button" at bounding box center [499, 270] width 65 height 20
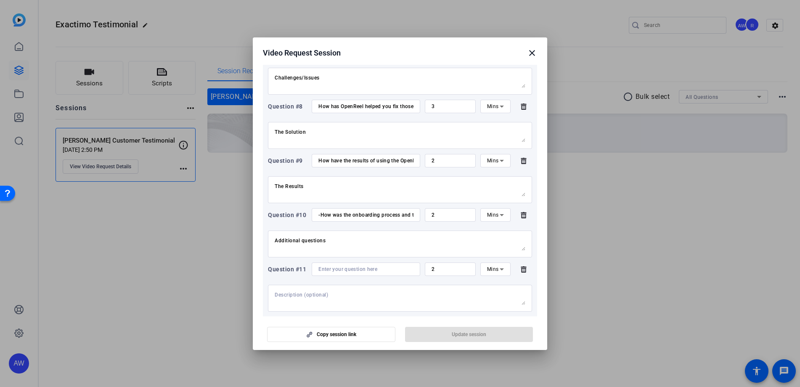
click at [321, 215] on input "-How was the onboarding process and training process for using OpenReel?" at bounding box center [365, 215] width 95 height 7
type input "How was the onboarding process and training process for using OpenReel?"
click at [336, 267] on input at bounding box center [365, 269] width 95 height 7
paste input "What are your favorite tools to utilize in the OpenReel platform?"
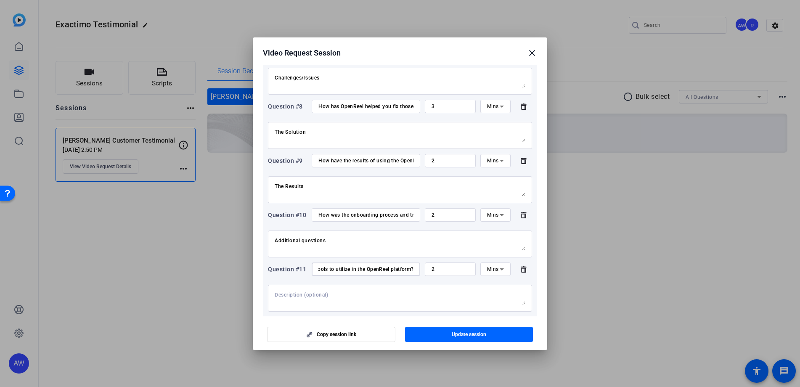
type input "What are your favorite tools to utilize in the OpenReel platform?"
drag, startPoint x: 342, startPoint y: 248, endPoint x: 268, endPoint y: 238, distance: 74.3
click at [268, 238] on div "Additional questions" at bounding box center [400, 244] width 264 height 27
click at [276, 288] on div at bounding box center [400, 298] width 251 height 27
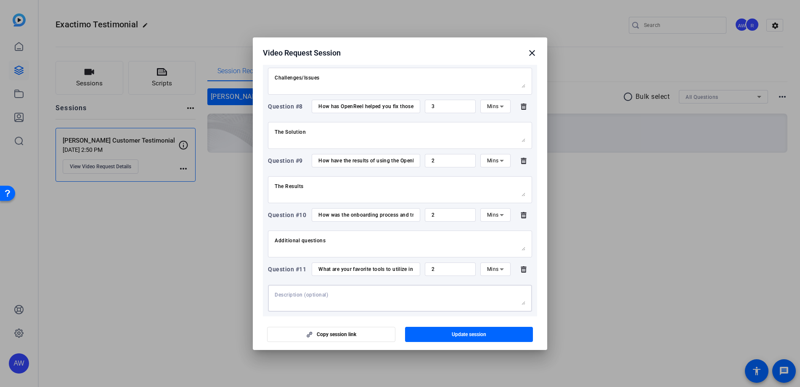
drag, startPoint x: 279, startPoint y: 293, endPoint x: 284, endPoint y: 293, distance: 5.0
click at [279, 293] on textarea at bounding box center [400, 298] width 251 height 13
paste textarea "Additional questions"
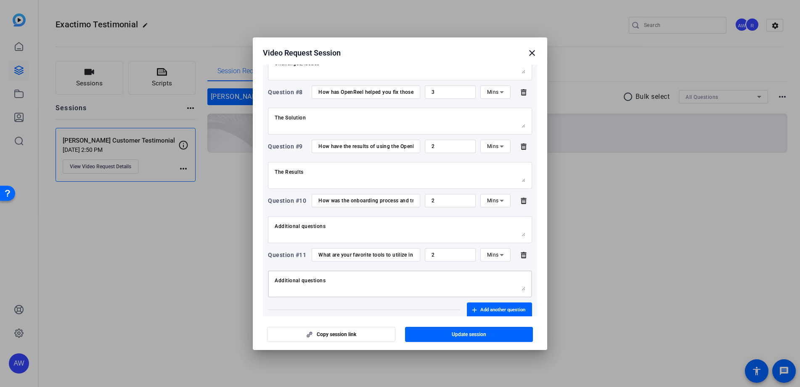
scroll to position [509, 0]
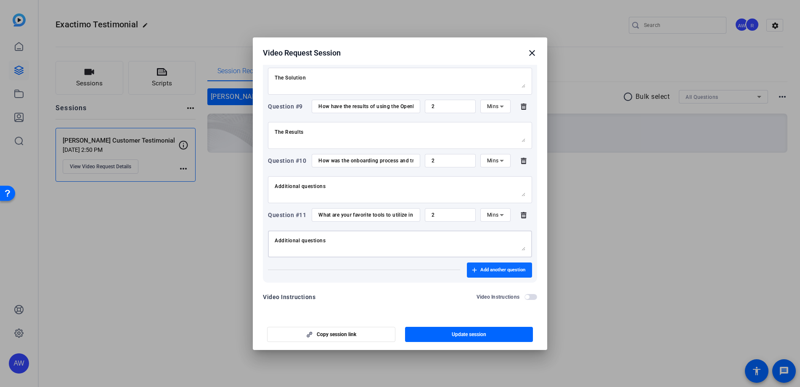
type textarea "Additional questions"
click at [504, 268] on span "Add another question" at bounding box center [502, 270] width 45 height 7
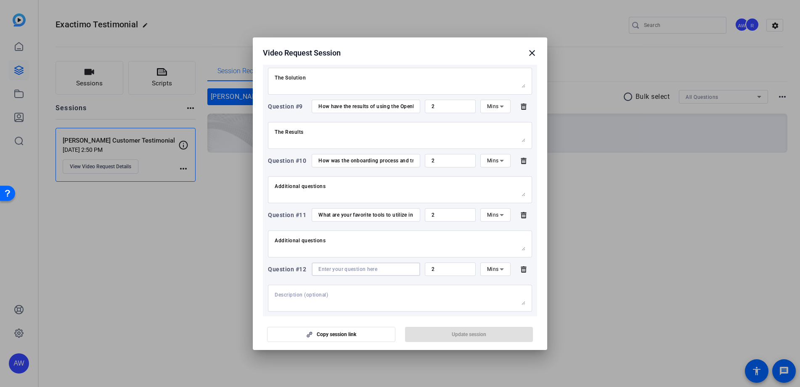
click at [341, 270] on input at bounding box center [365, 269] width 95 height 7
paste input "How often are you making videos with OpenReel?"
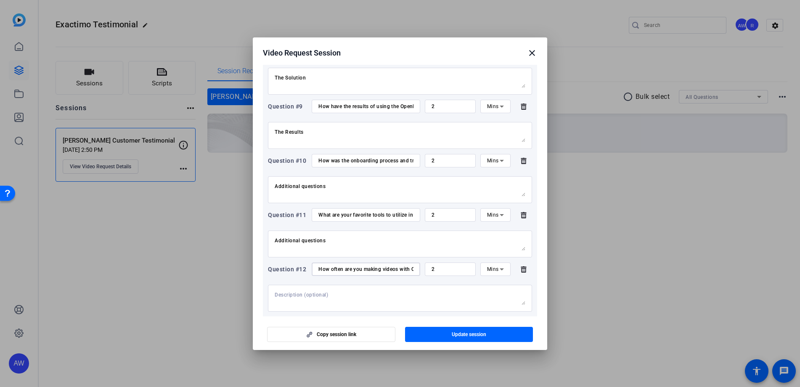
scroll to position [0, 27]
type input "How often are you making videos with OpenReel?"
click at [455, 270] on input "2" at bounding box center [450, 269] width 37 height 7
click at [368, 292] on textarea at bounding box center [400, 298] width 251 height 13
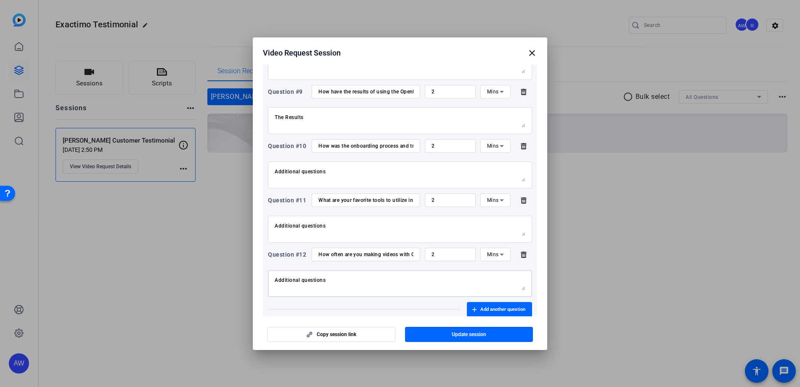
scroll to position [564, 0]
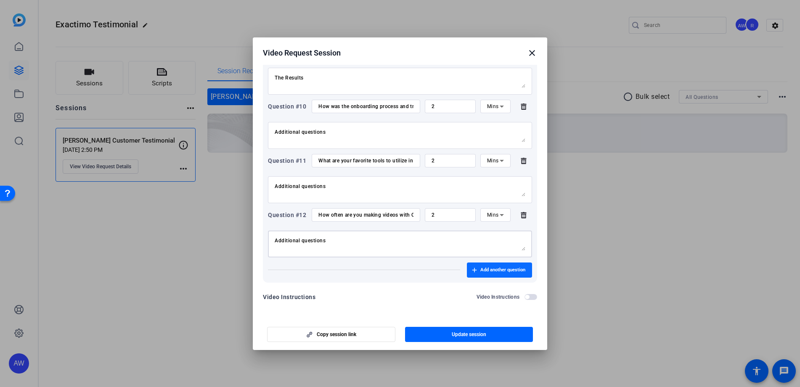
type textarea "Additional questions"
click at [496, 272] on span "Add another question" at bounding box center [502, 270] width 45 height 7
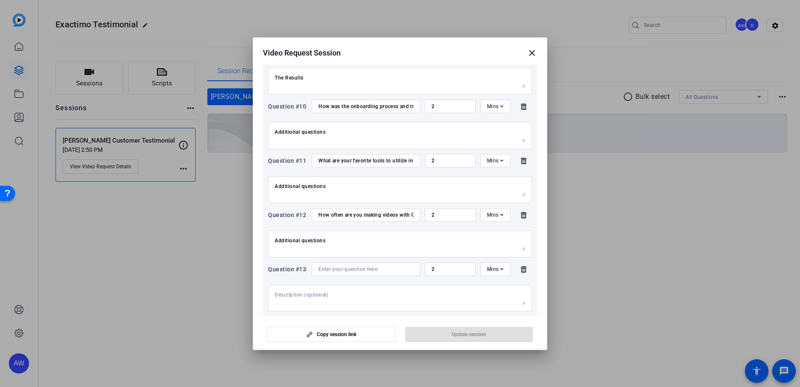
click at [374, 273] on div at bounding box center [365, 268] width 95 height 13
click at [374, 269] on input at bounding box center [365, 269] width 95 height 7
paste input "What kind of videos are you making?"
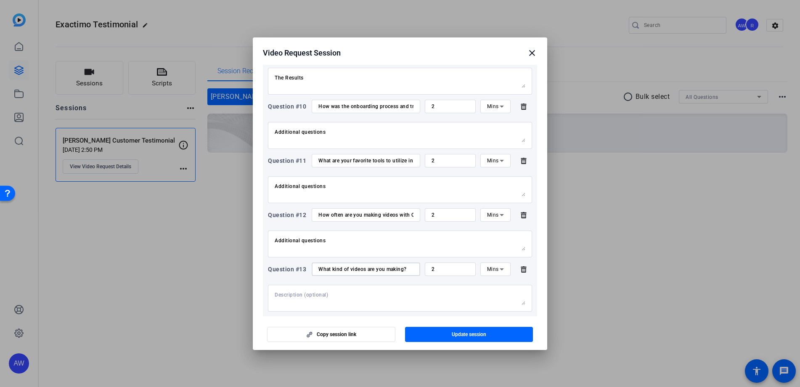
type input "What kind of videos are you making?"
click at [349, 301] on textarea at bounding box center [400, 298] width 251 height 13
type textarea "a"
type textarea "Additional questions"
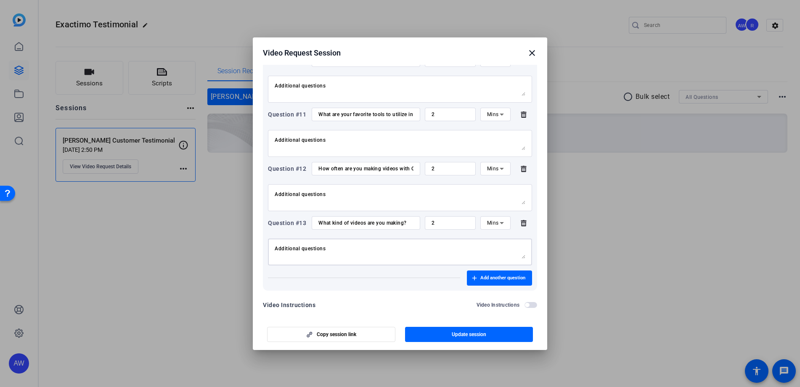
scroll to position [618, 0]
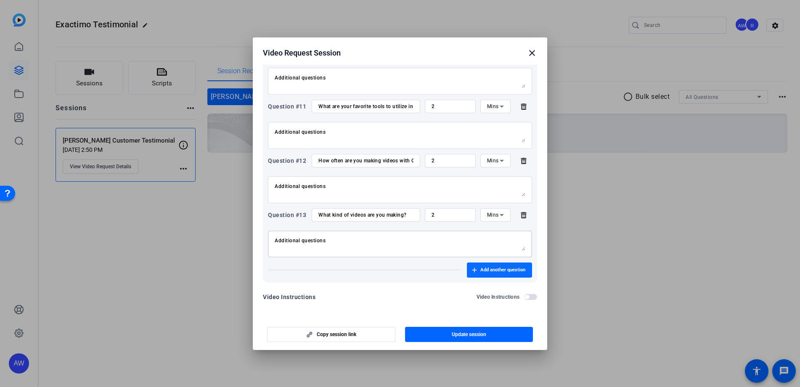
click at [484, 273] on span "Add another question" at bounding box center [502, 270] width 45 height 7
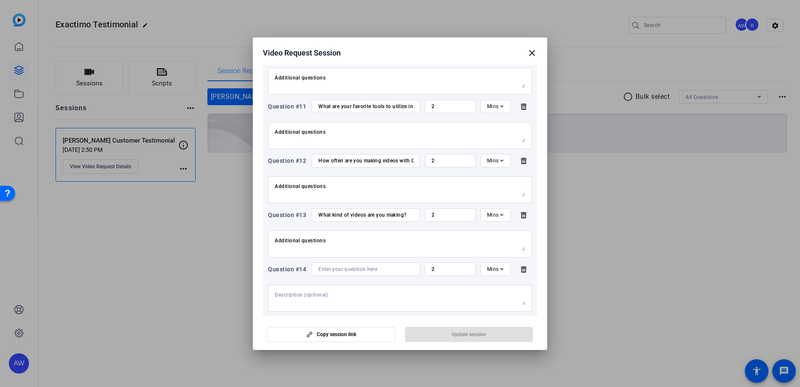
click at [364, 273] on div at bounding box center [365, 268] width 95 height 13
paste input "Have your clients noticed the difference between the OpenReel video quality vs.…"
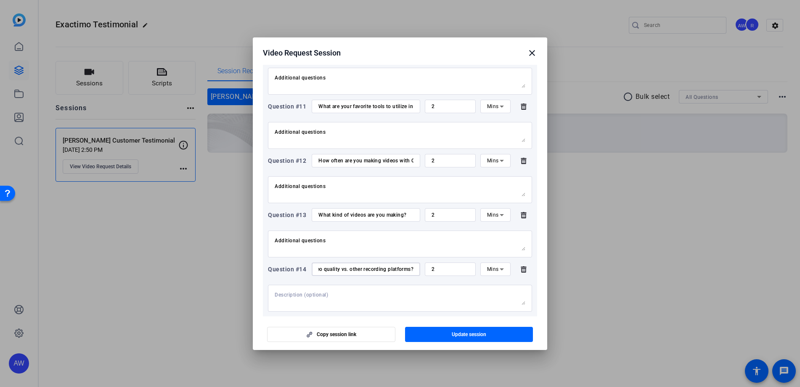
type input "Have your clients noticed the difference between the OpenReel video quality vs.…"
click at [356, 294] on textarea at bounding box center [400, 298] width 251 height 13
type textarea "Additional questions"
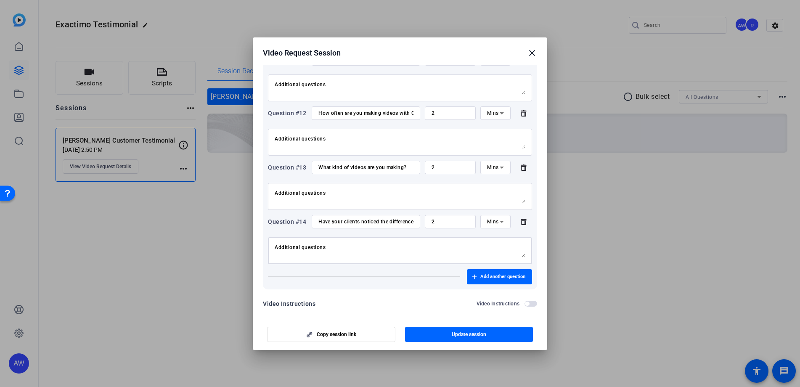
scroll to position [672, 0]
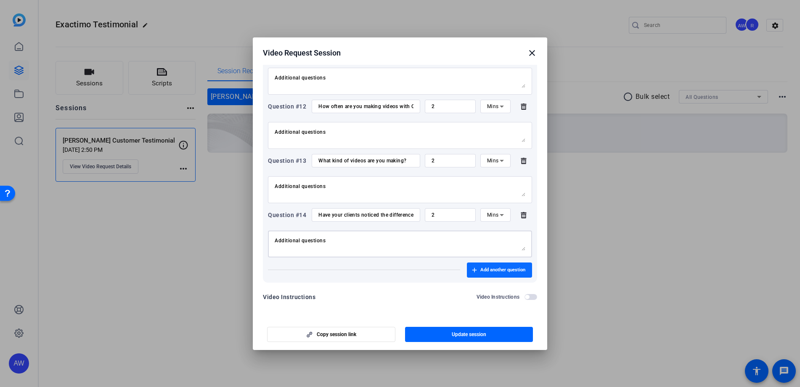
click at [480, 267] on span "Add another question" at bounding box center [502, 270] width 45 height 7
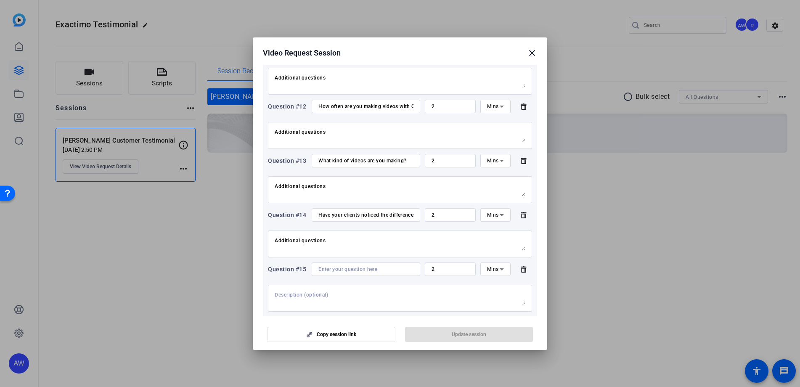
click at [358, 270] on input at bounding box center [365, 269] width 95 height 7
paste input "How many employees are using OpenReel?"
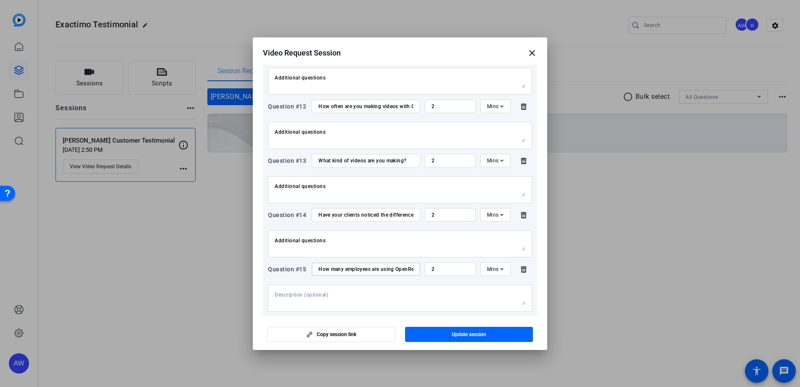
scroll to position [0, 11]
type input "How many employees are using OpenReel?"
click at [286, 294] on textarea at bounding box center [400, 298] width 251 height 13
type textarea "a"
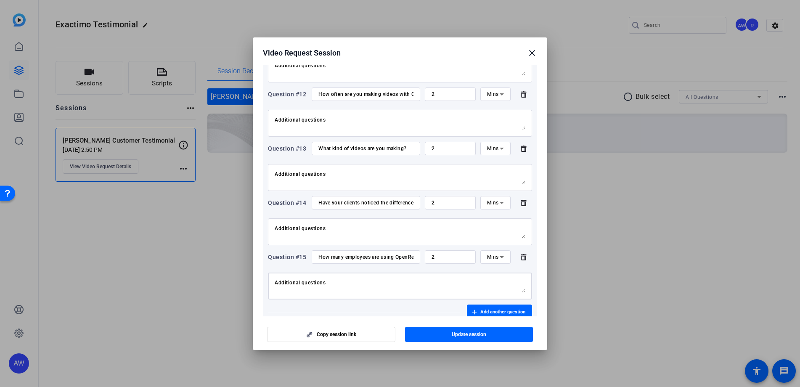
scroll to position [726, 0]
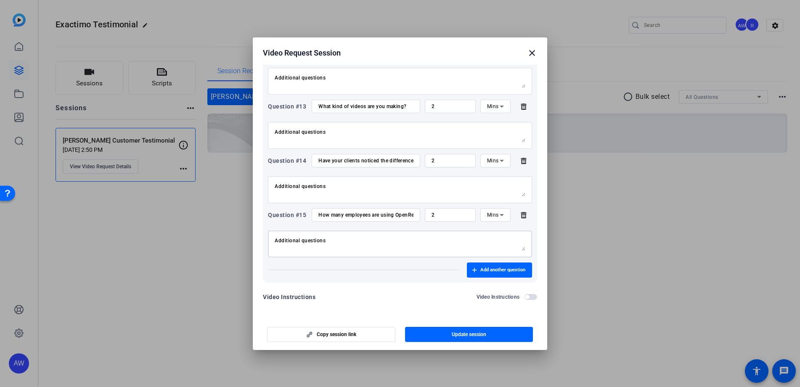
type textarea "Additional questions"
click at [482, 267] on span "Add another question" at bounding box center [502, 270] width 45 height 7
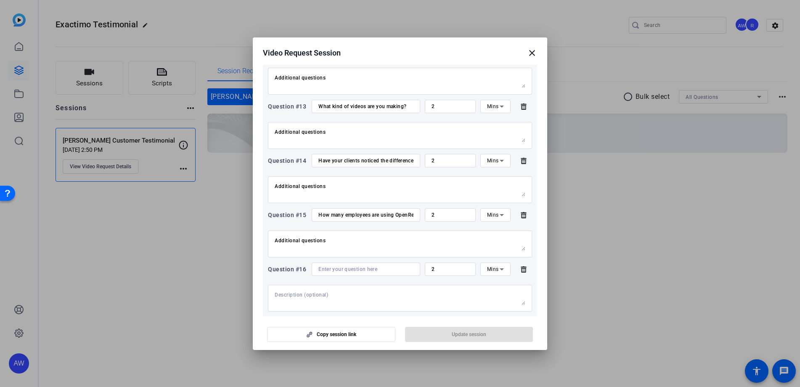
click at [364, 272] on input at bounding box center [365, 269] width 95 height 7
paste input "What would you tell another company about OpenReel’s capabilities to help their…"
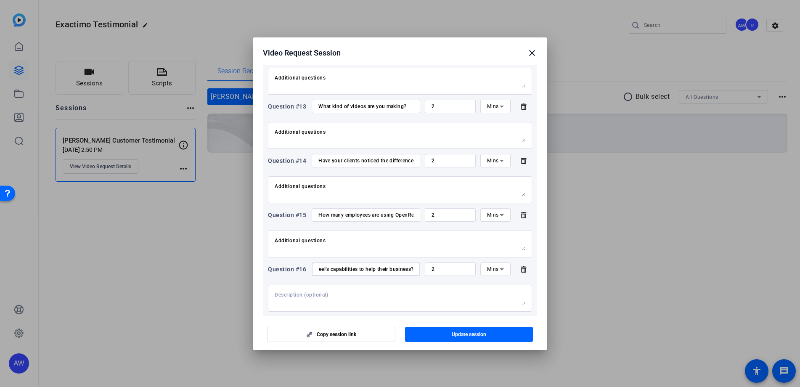
type input "What would you tell another company about OpenReel’s capabilities to help their…"
click at [350, 287] on div at bounding box center [400, 298] width 251 height 27
click at [347, 292] on textarea at bounding box center [400, 298] width 251 height 13
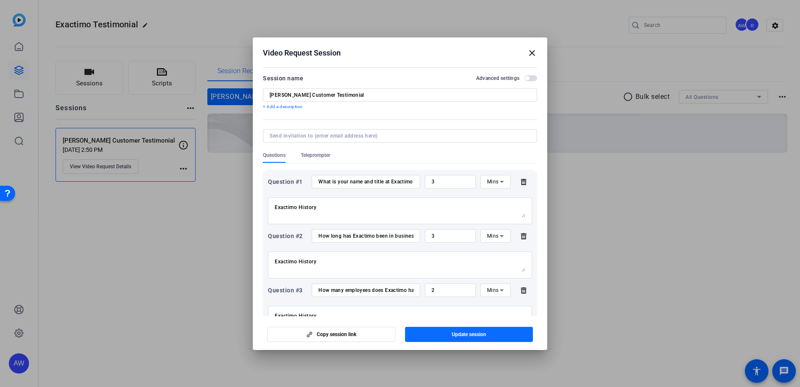
type textarea "Additional questions"
click at [476, 333] on span "Update session" at bounding box center [469, 334] width 34 height 7
click at [533, 55] on mat-icon "close" at bounding box center [532, 53] width 10 height 10
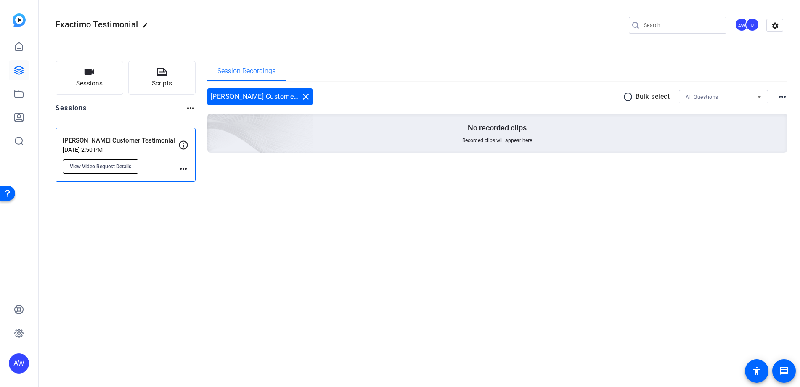
click at [96, 165] on span "View Video Request Details" at bounding box center [100, 166] width 61 height 7
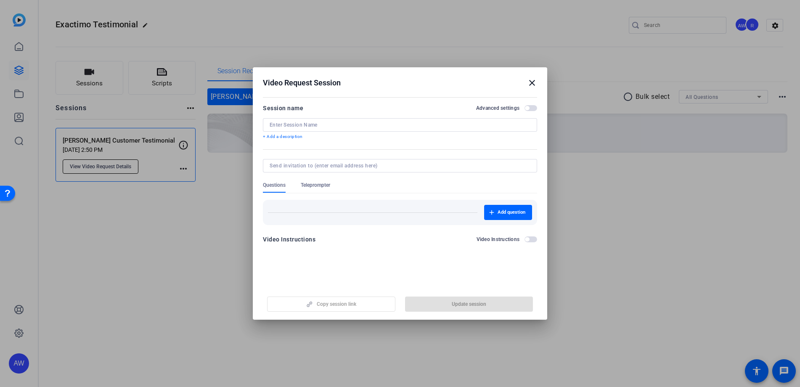
type input "[PERSON_NAME] Customer Testimonial"
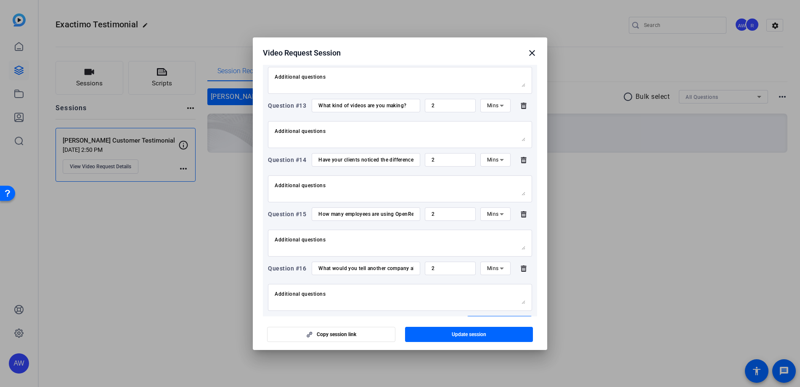
scroll to position [781, 0]
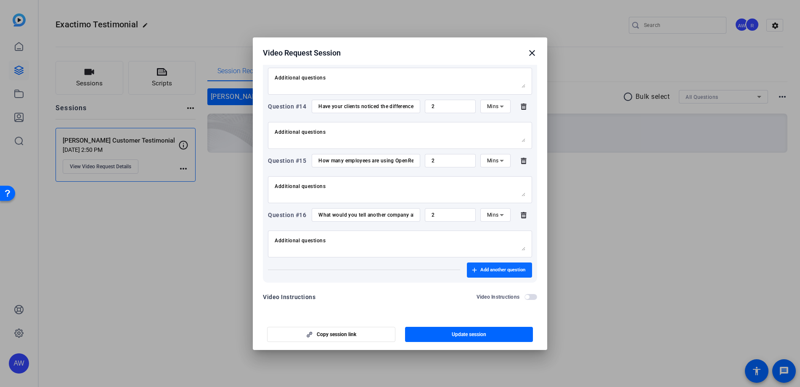
click at [497, 269] on span "Add another question" at bounding box center [502, 270] width 45 height 7
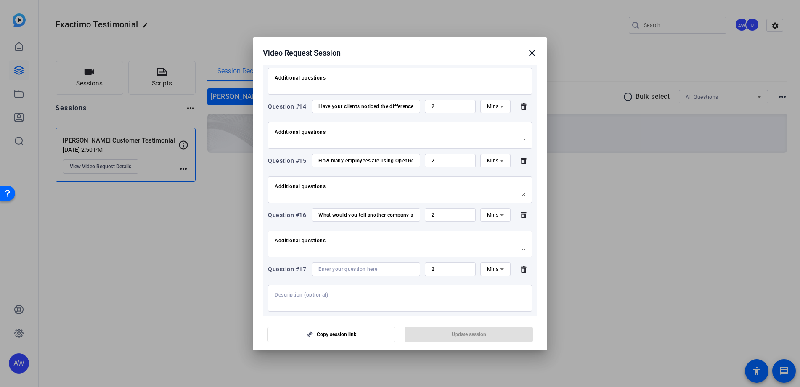
click at [354, 263] on div at bounding box center [365, 268] width 95 height 13
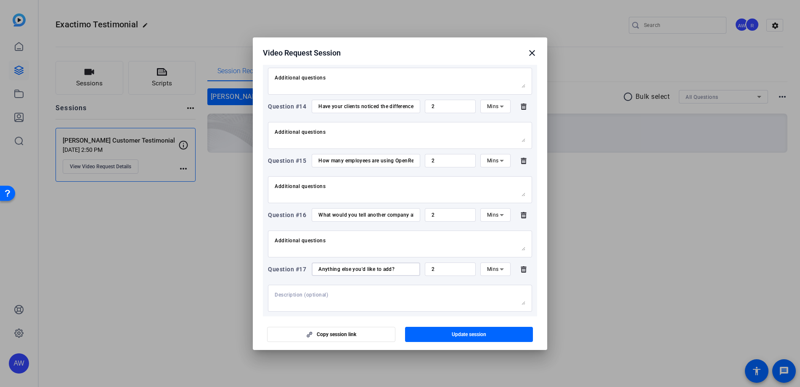
type input "Anything else you'd like to add?"
click at [322, 289] on div at bounding box center [400, 298] width 251 height 27
type textarea "Additional questions"
click at [474, 336] on span "Update session" at bounding box center [469, 334] width 34 height 7
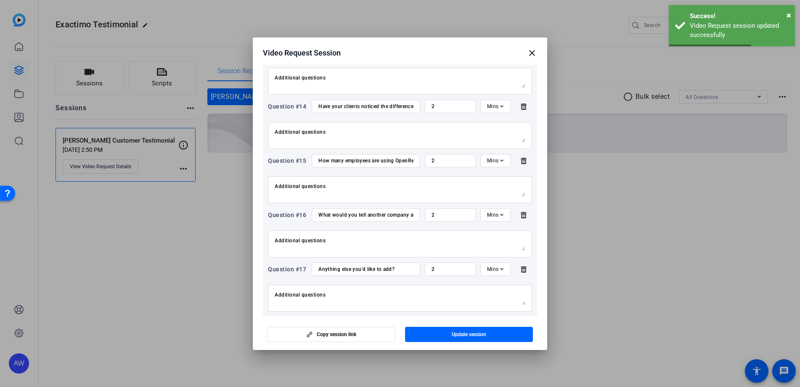
click at [533, 56] on mat-icon "close" at bounding box center [532, 53] width 10 height 10
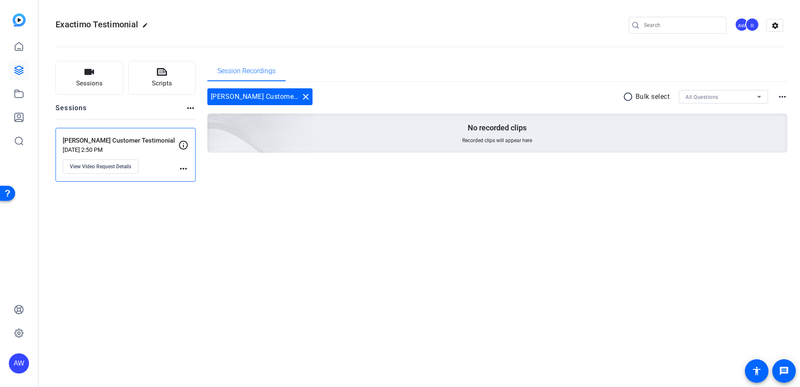
click at [97, 151] on p "[DATE] 2:50 PM" at bounding box center [121, 149] width 116 height 7
click at [104, 161] on button "View Video Request Details" at bounding box center [101, 166] width 76 height 14
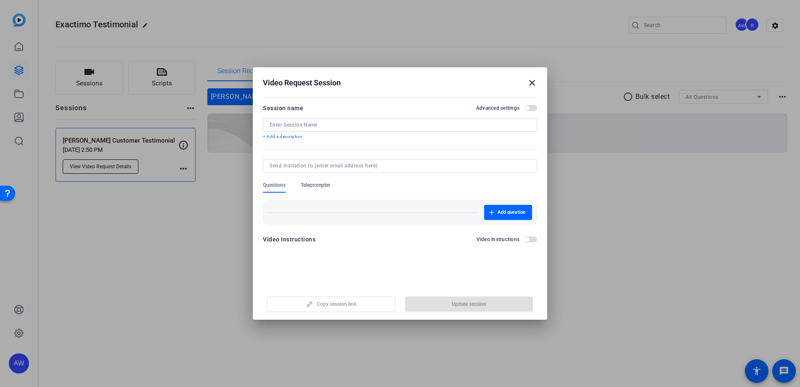
type input "[PERSON_NAME] Customer Testimonial"
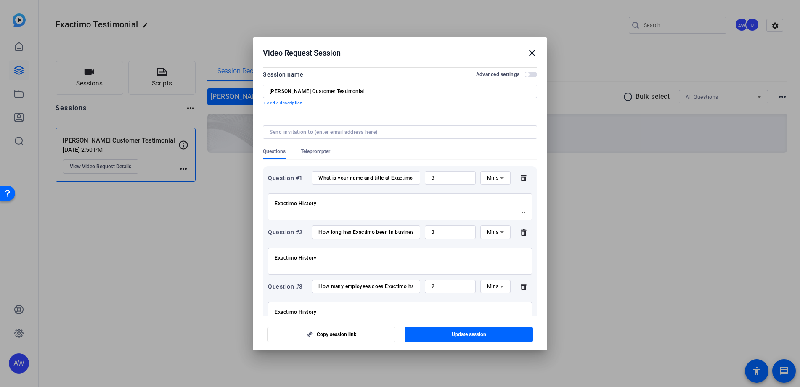
scroll to position [0, 0]
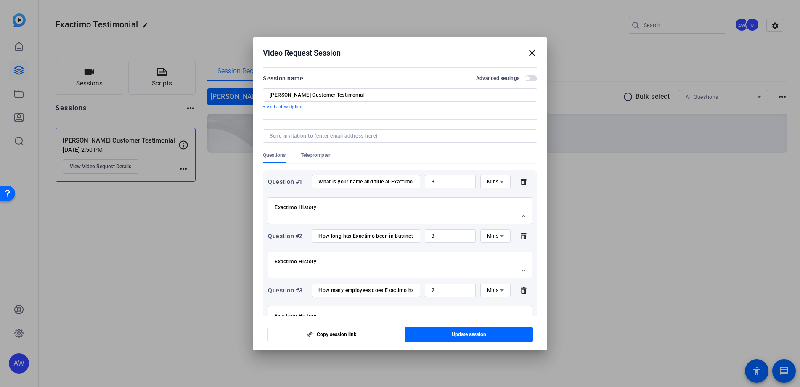
click at [290, 104] on p "+ Add a description" at bounding box center [400, 106] width 274 height 7
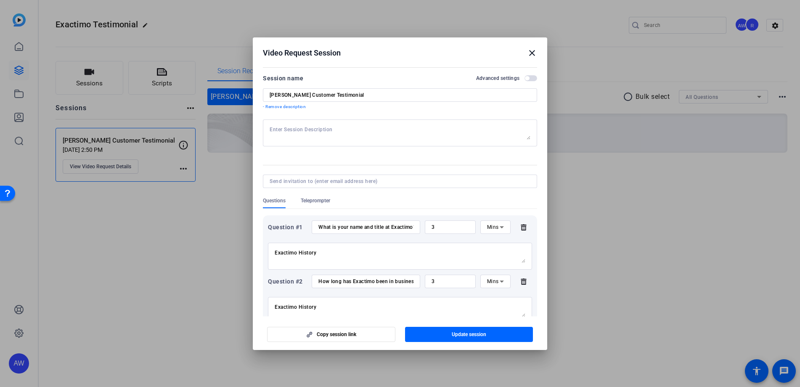
click at [290, 104] on p "- Remove description" at bounding box center [400, 106] width 274 height 7
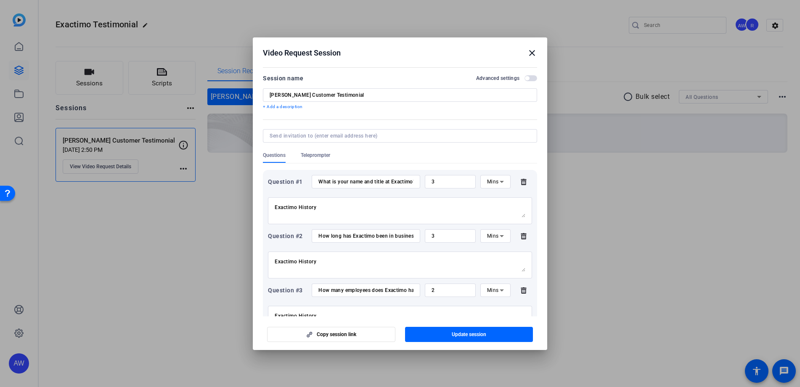
click at [533, 51] on mat-icon "close" at bounding box center [532, 53] width 10 height 10
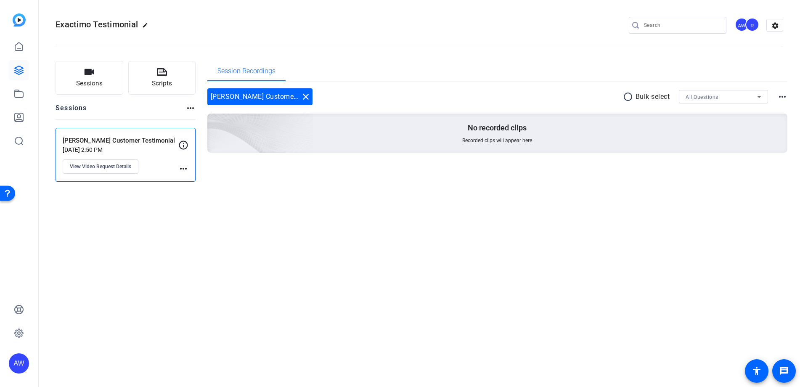
click at [317, 201] on div "Exactimo Testimonial edit AW R settings Sessions Scripts Sessions more_horiz [P…" at bounding box center [419, 193] width 761 height 387
